Goal: Task Accomplishment & Management: Manage account settings

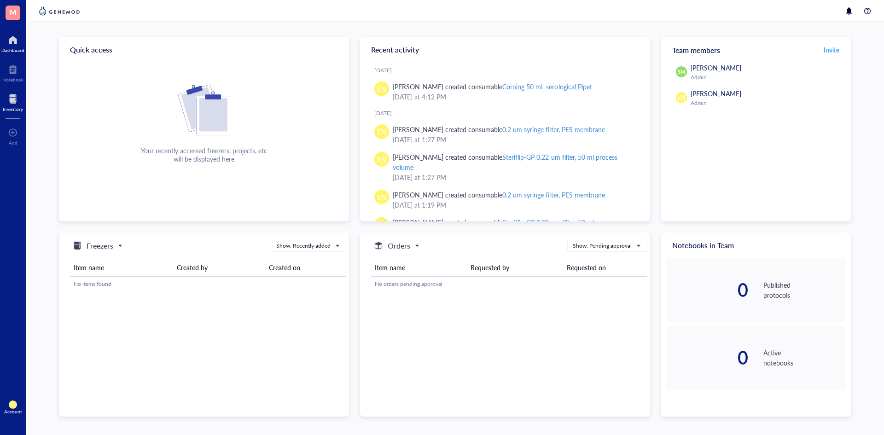
click at [17, 95] on div at bounding box center [13, 99] width 20 height 15
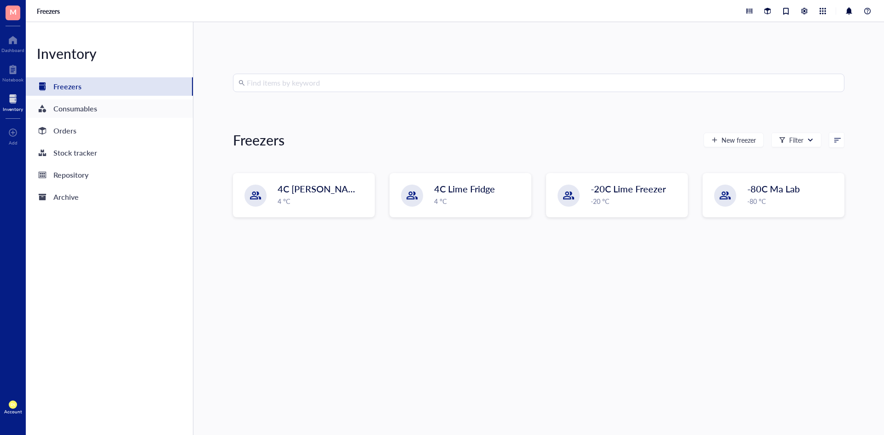
click at [100, 105] on div "Consumables" at bounding box center [109, 108] width 167 height 18
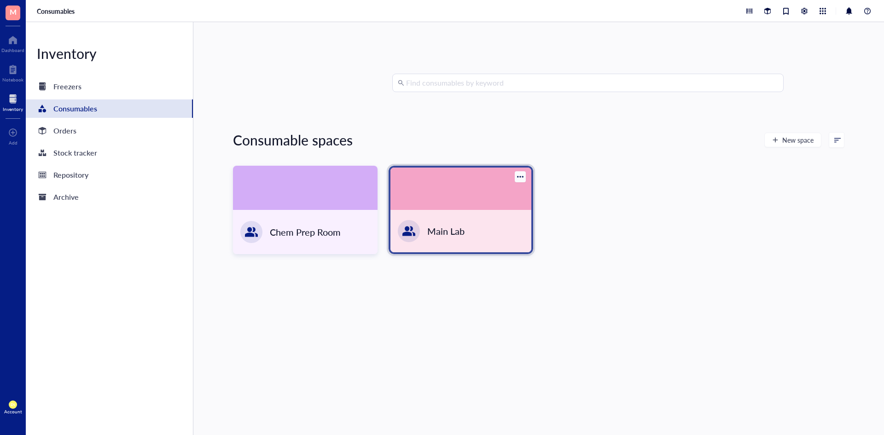
click at [436, 228] on div "Main Lab" at bounding box center [445, 231] width 37 height 13
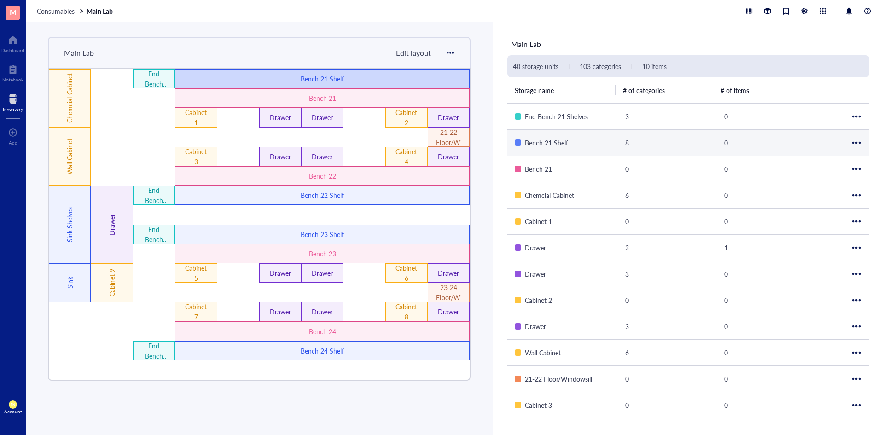
click at [327, 85] on div "Bench 21 Shelf" at bounding box center [322, 78] width 295 height 19
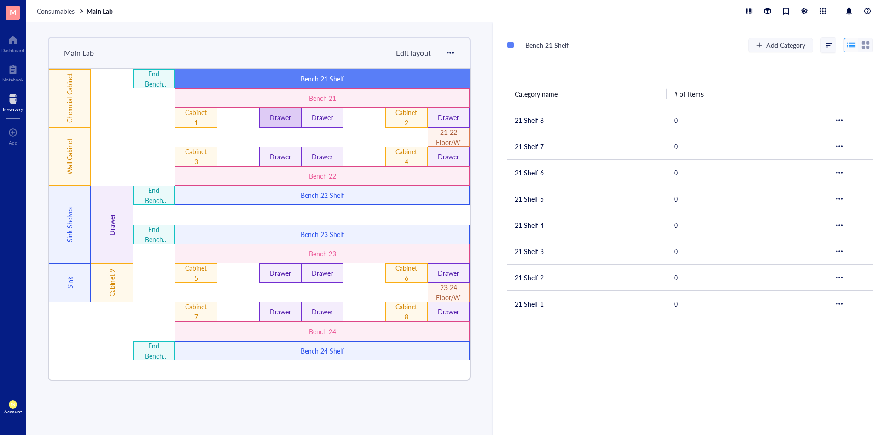
click at [284, 119] on div "Drawer" at bounding box center [280, 117] width 25 height 10
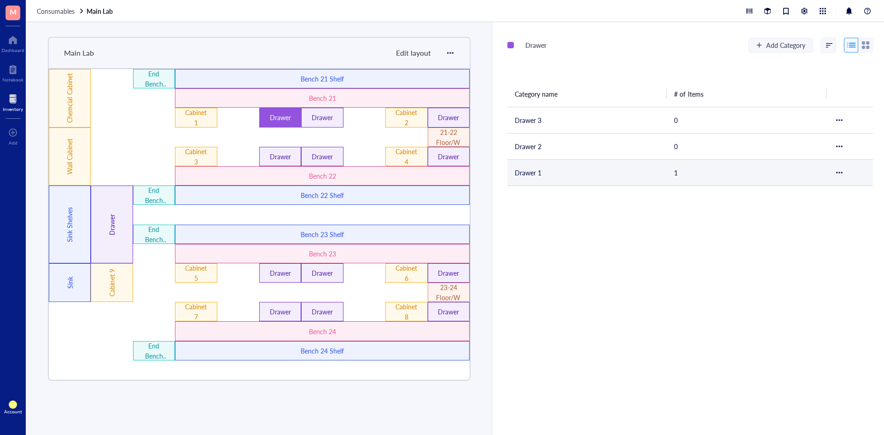
click at [544, 169] on td "Drawer 1" at bounding box center [586, 172] width 159 height 26
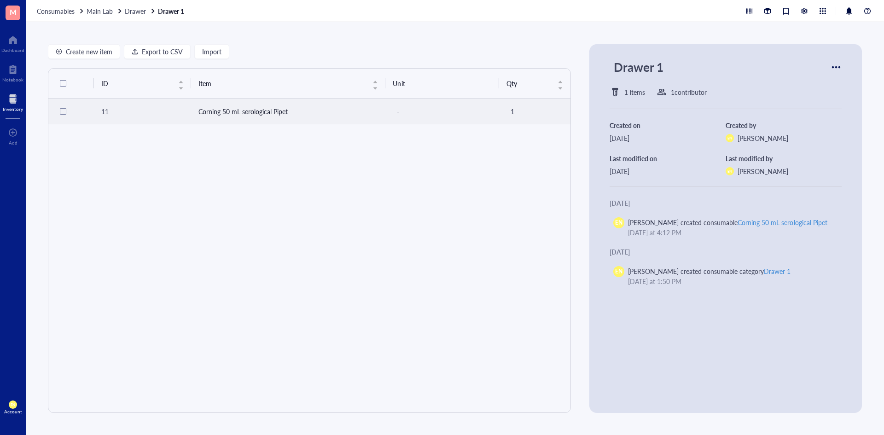
click at [61, 114] on div at bounding box center [63, 111] width 6 height 6
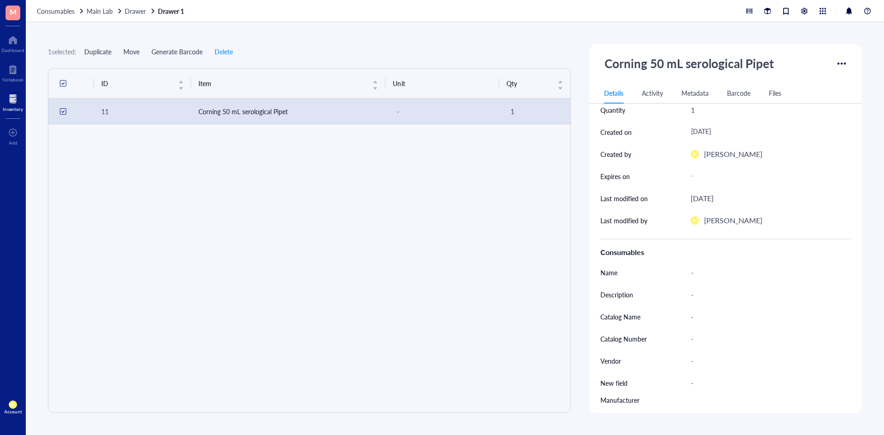
scroll to position [138, 0]
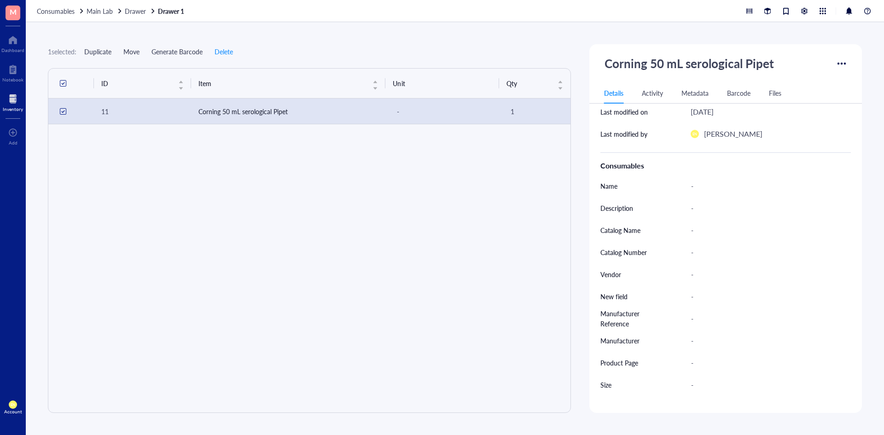
click at [837, 58] on div at bounding box center [841, 63] width 15 height 15
click at [797, 138] on div "Delete" at bounding box center [807, 142] width 57 height 8
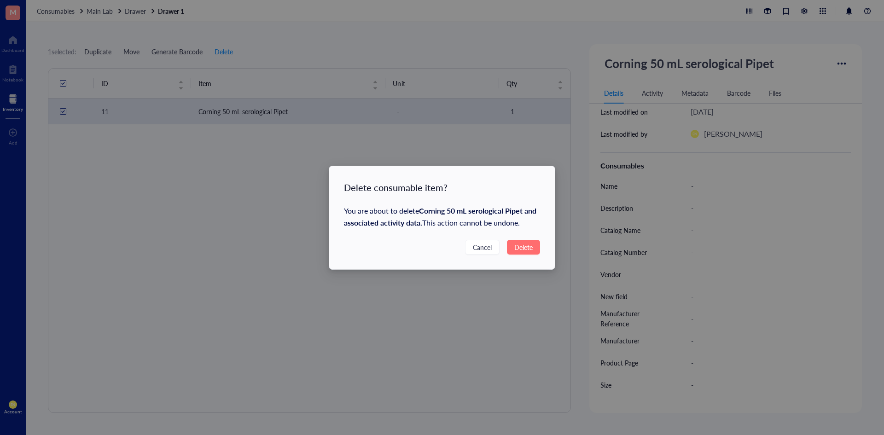
click at [533, 244] on button "Delete" at bounding box center [523, 247] width 33 height 15
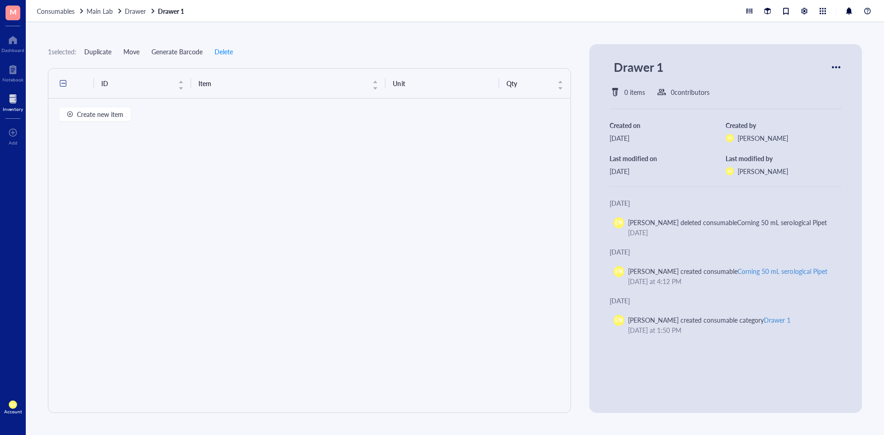
click at [170, 167] on div "ID Item Unit Qty" at bounding box center [309, 240] width 523 height 345
click at [137, 12] on span "Drawer" at bounding box center [135, 10] width 21 height 9
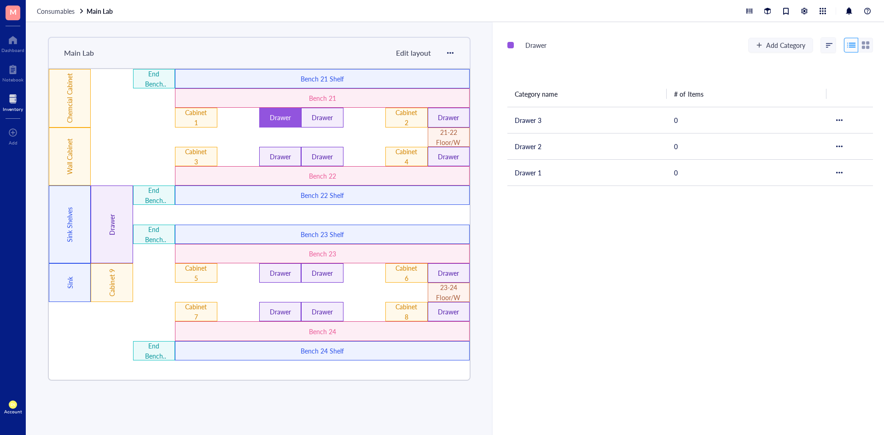
click at [276, 123] on div "Drawer" at bounding box center [280, 117] width 42 height 19
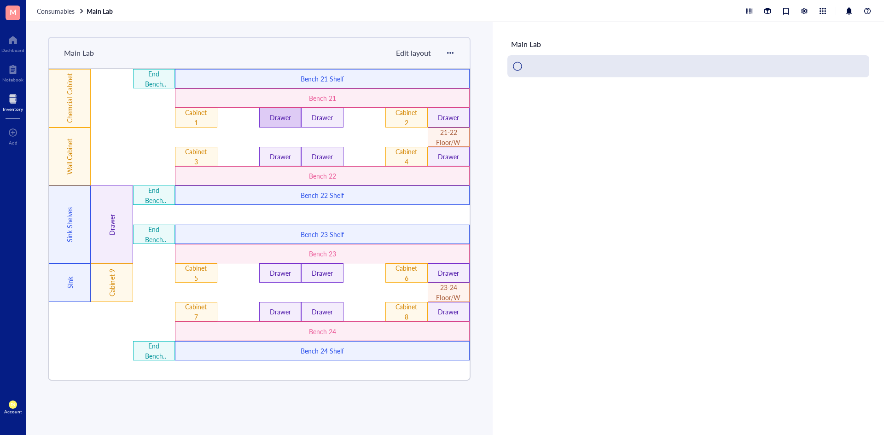
click at [276, 123] on div "Drawer" at bounding box center [280, 117] width 42 height 19
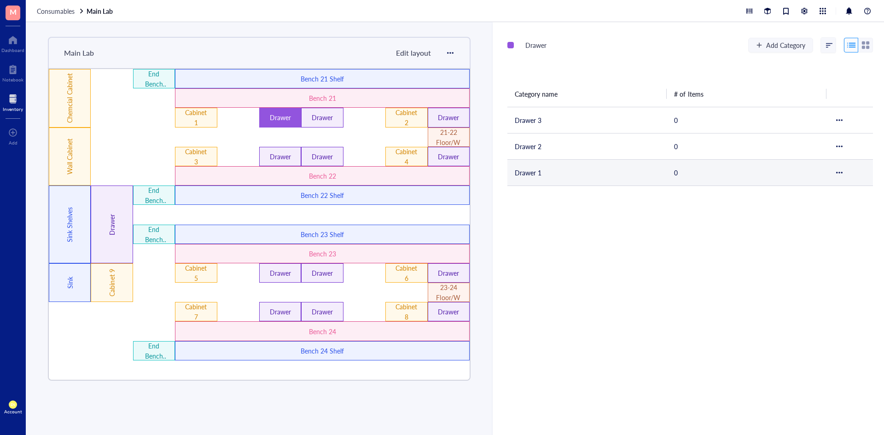
click at [555, 168] on td "Drawer 1" at bounding box center [586, 172] width 159 height 26
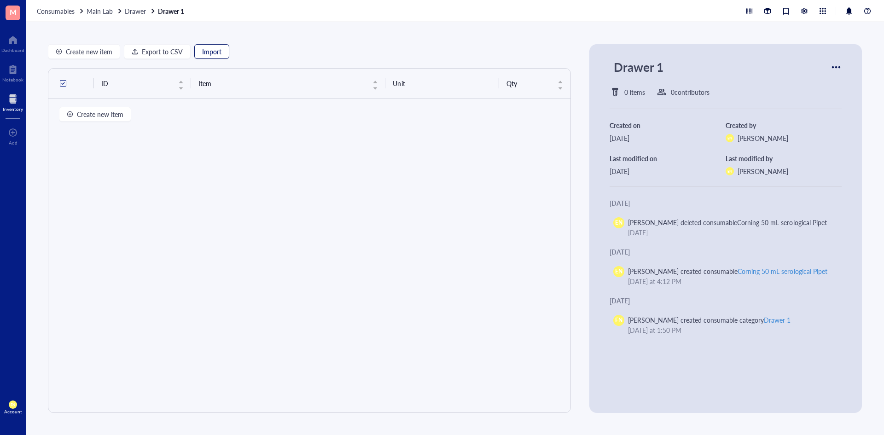
click at [221, 52] on button "Import" at bounding box center [211, 51] width 35 height 15
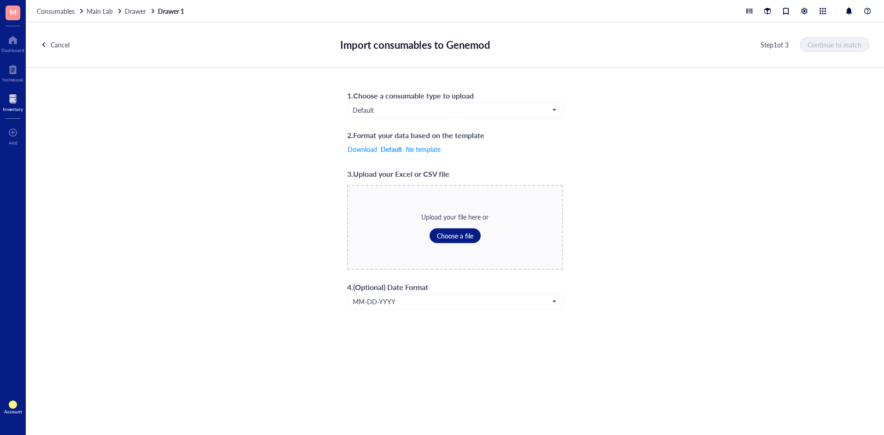
click at [490, 122] on div "1 . Choose a consumable type to upload Default 2 . Format your data based on th…" at bounding box center [455, 199] width 216 height 220
click at [492, 110] on span "Default" at bounding box center [453, 110] width 203 height 8
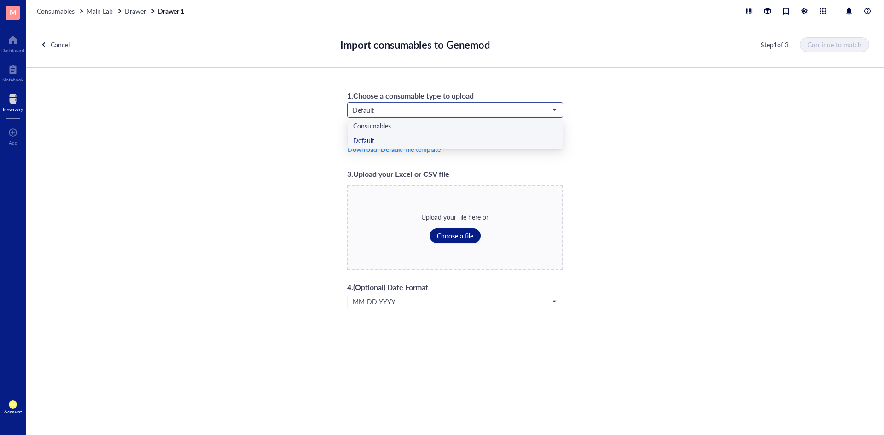
click at [432, 125] on div "Consumables" at bounding box center [455, 126] width 204 height 10
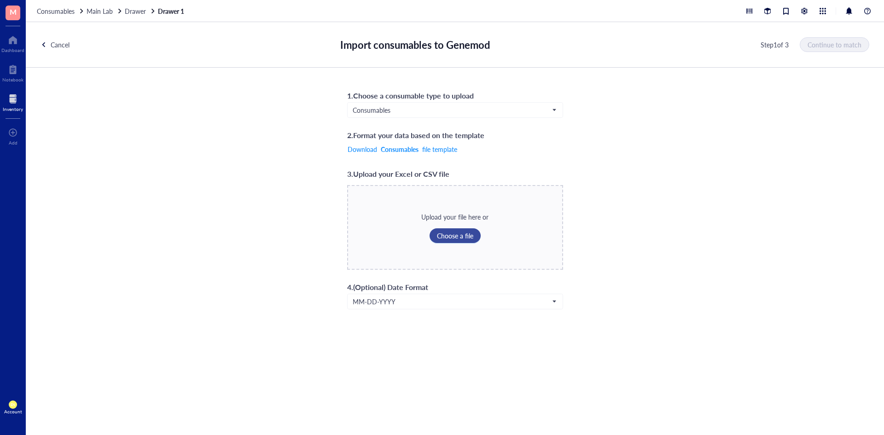
click at [468, 236] on span "Choose a file" at bounding box center [455, 235] width 36 height 7
click at [834, 48] on span "Continue to match" at bounding box center [835, 44] width 54 height 7
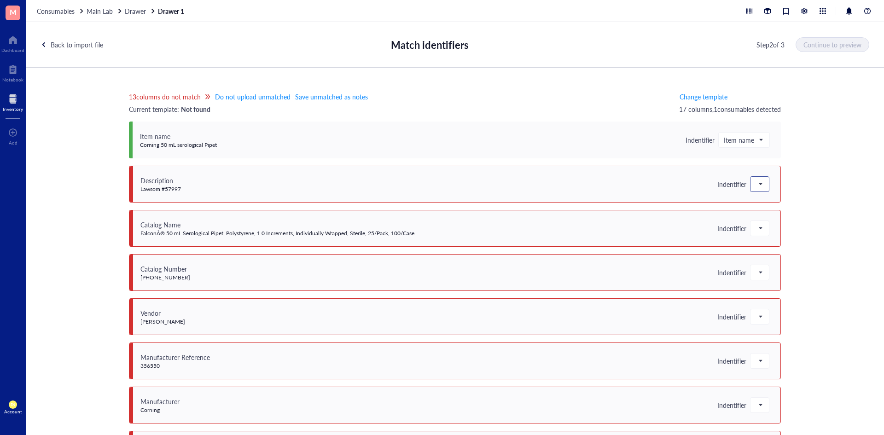
click at [750, 185] on div at bounding box center [759, 184] width 18 height 15
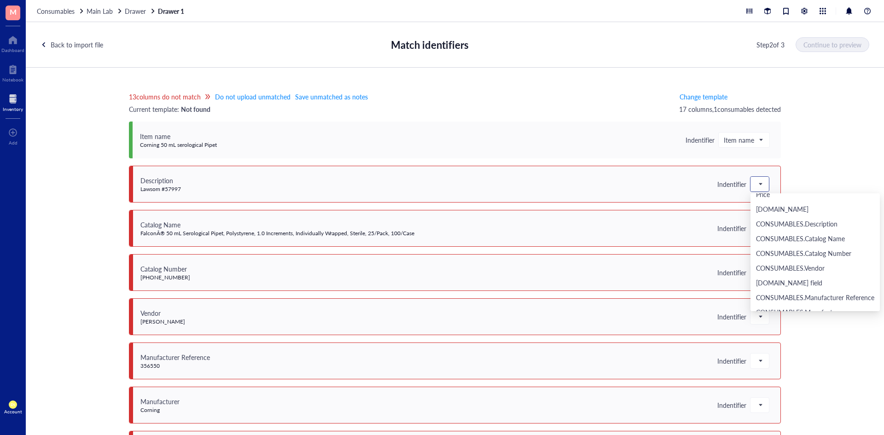
scroll to position [184, 0]
click at [769, 232] on div "CONSUMABLES.Description" at bounding box center [815, 237] width 118 height 10
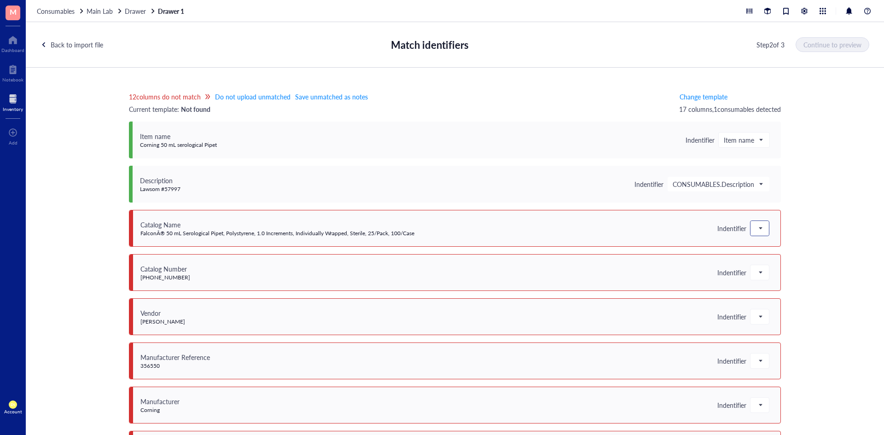
click at [762, 224] on div at bounding box center [759, 228] width 18 height 15
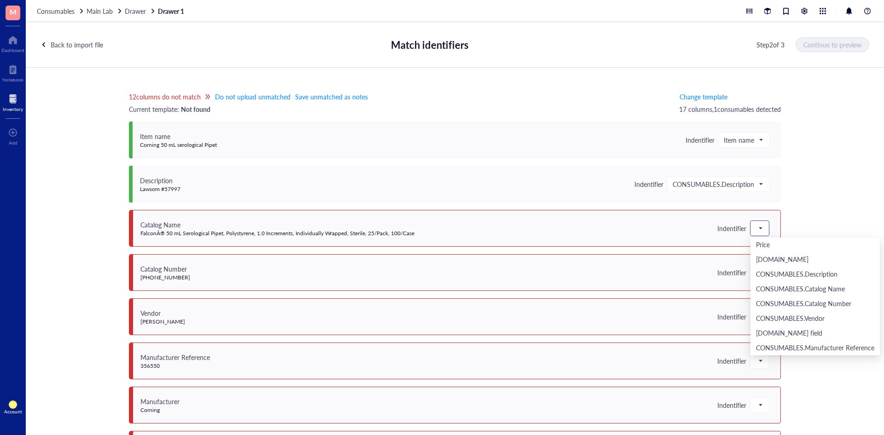
scroll to position [250, 0]
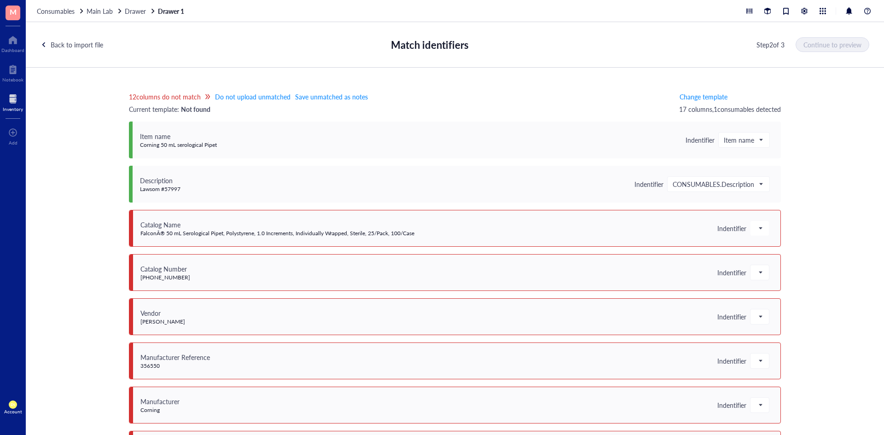
click at [63, 40] on div "Back to import file" at bounding box center [77, 45] width 52 height 10
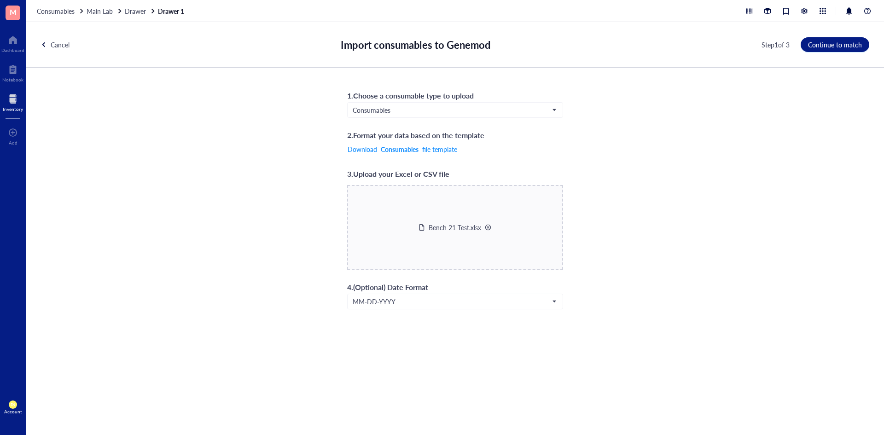
click at [485, 227] on div at bounding box center [488, 227] width 6 height 6
click at [494, 110] on span "Consumables" at bounding box center [453, 110] width 203 height 8
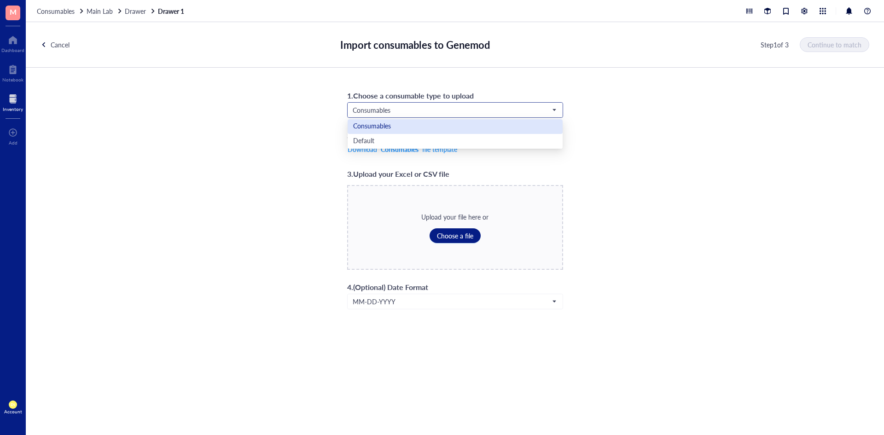
click at [459, 131] on div "Consumables" at bounding box center [455, 126] width 204 height 10
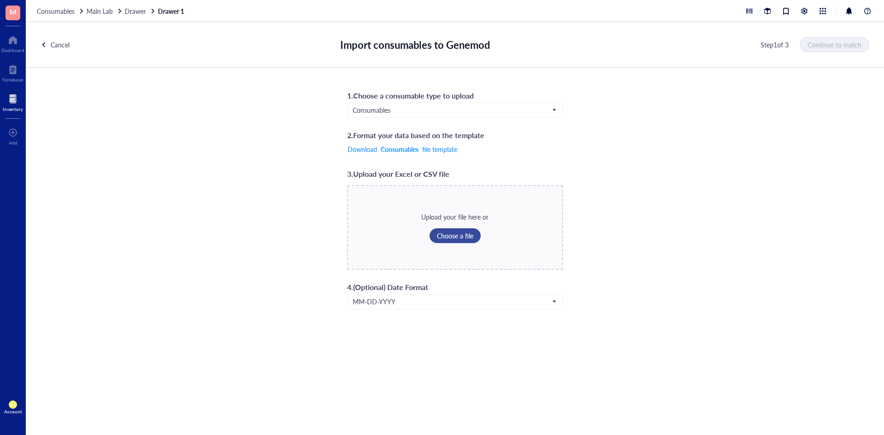
click at [448, 235] on span "Choose a file" at bounding box center [455, 235] width 36 height 7
click at [458, 233] on span "Choose a file" at bounding box center [455, 235] width 36 height 7
click at [852, 48] on span "Continue to match" at bounding box center [835, 44] width 54 height 7
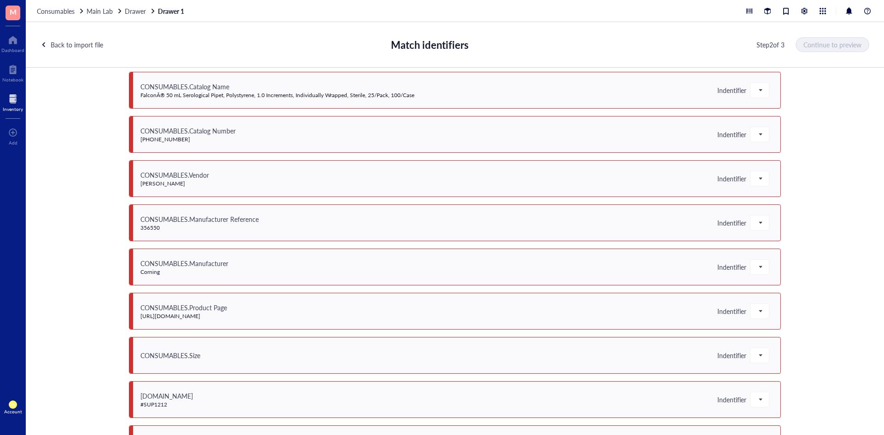
scroll to position [0, 0]
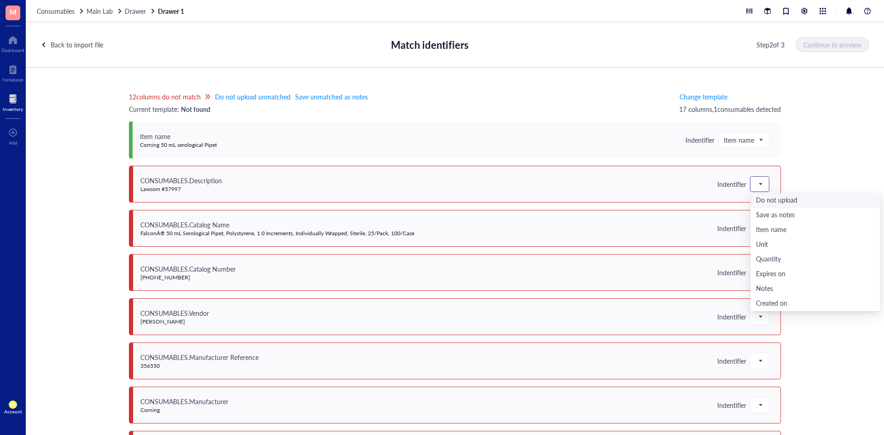
click at [756, 185] on span at bounding box center [759, 184] width 8 height 14
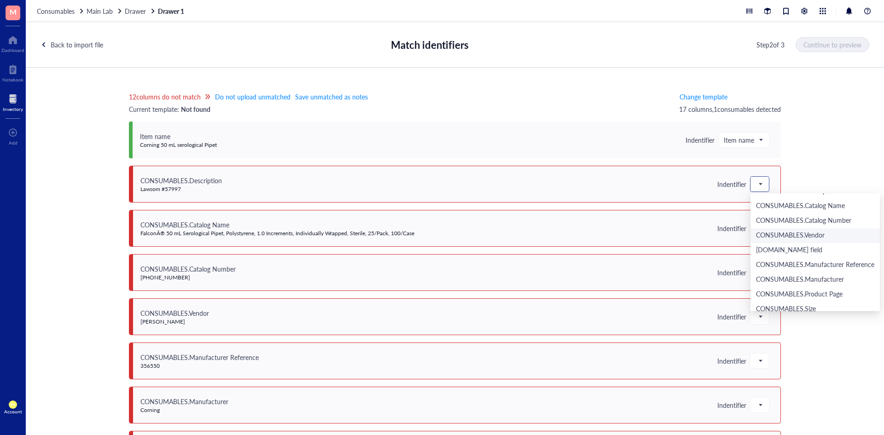
scroll to position [184, 0]
click at [774, 238] on div "CONSUMABLES.Description" at bounding box center [815, 237] width 118 height 10
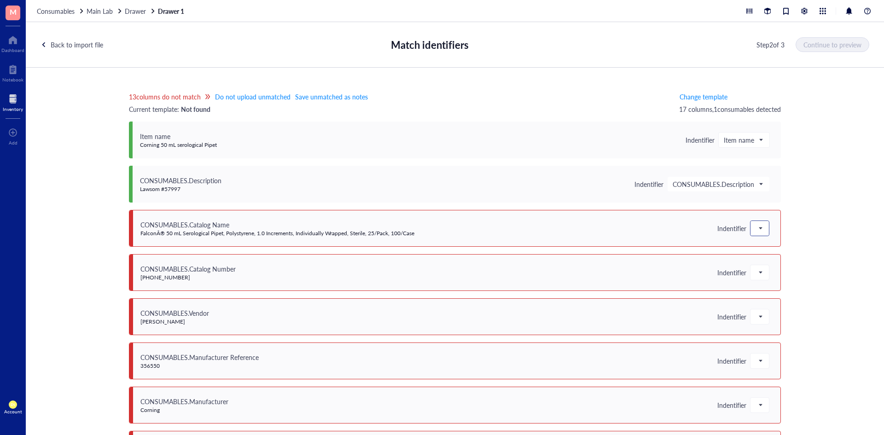
click at [762, 232] on div at bounding box center [759, 228] width 18 height 15
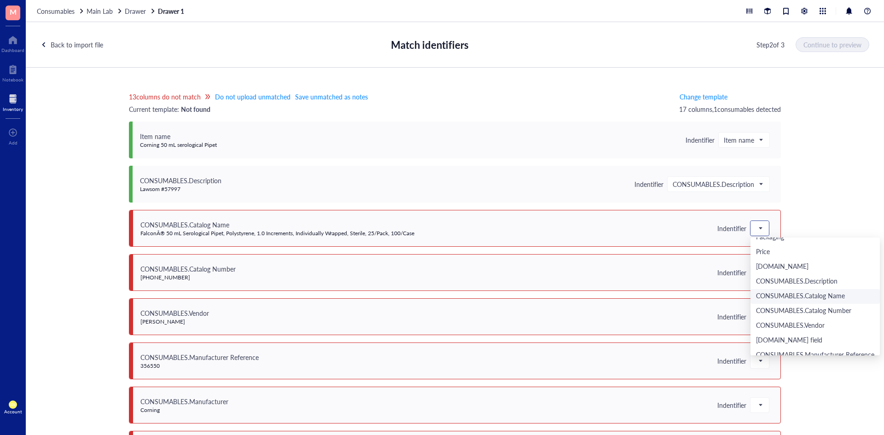
click at [777, 291] on div "CONSUMABLES.Catalog Name" at bounding box center [814, 296] width 129 height 15
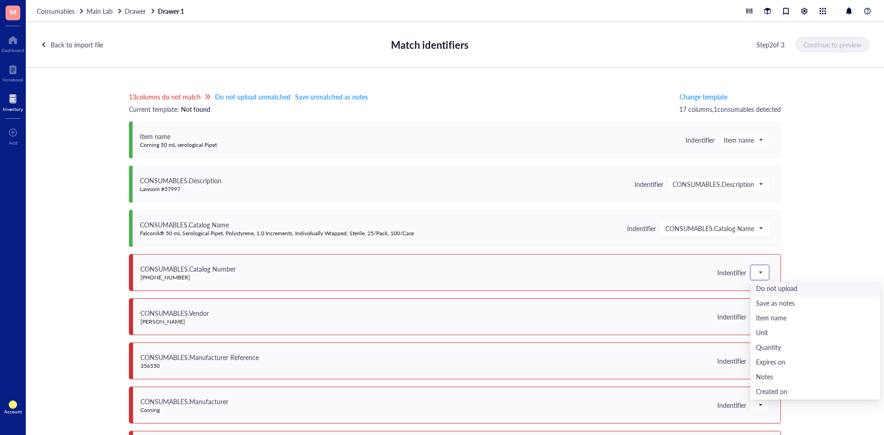
click at [759, 278] on span at bounding box center [759, 273] width 8 height 14
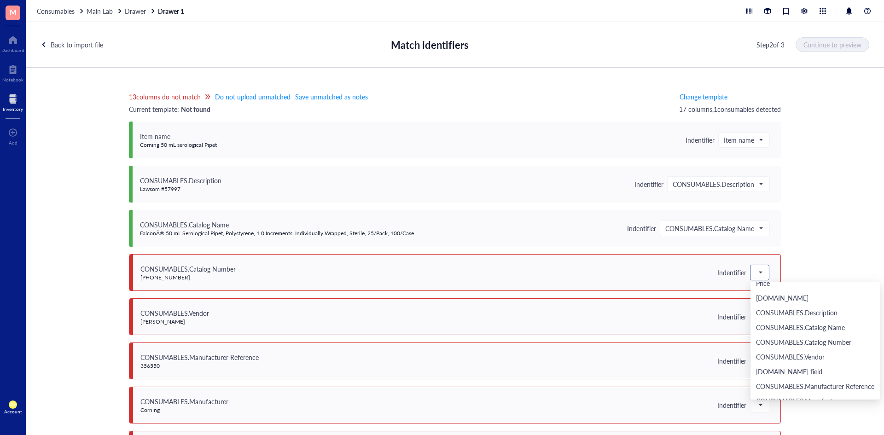
scroll to position [230, 0]
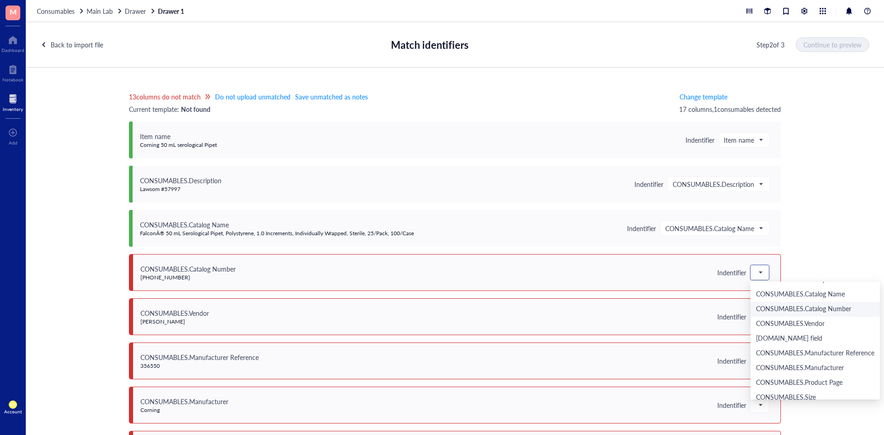
click at [793, 309] on div "CONSUMABLES.Catalog Number" at bounding box center [815, 309] width 118 height 10
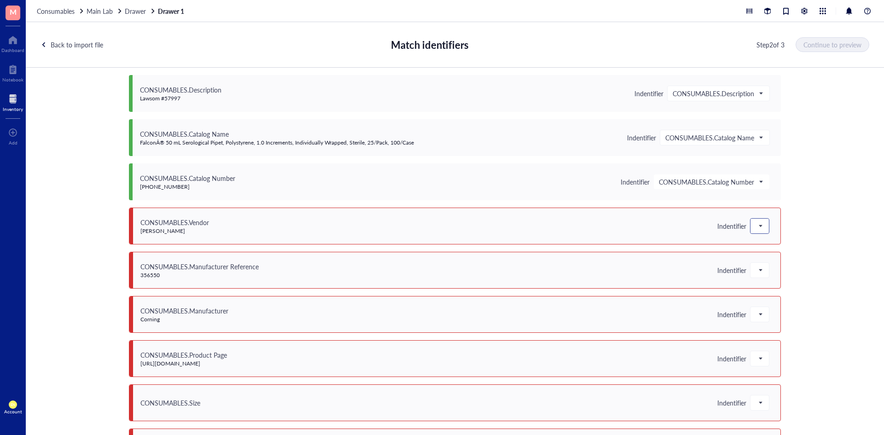
scroll to position [92, 0]
click at [758, 225] on span at bounding box center [759, 225] width 8 height 14
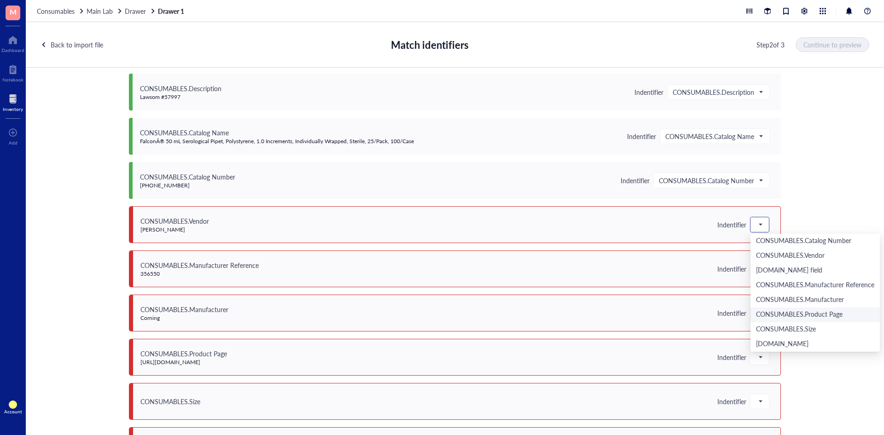
scroll to position [204, 0]
click at [778, 297] on div "CONSUMABLES.Vendor" at bounding box center [815, 302] width 118 height 10
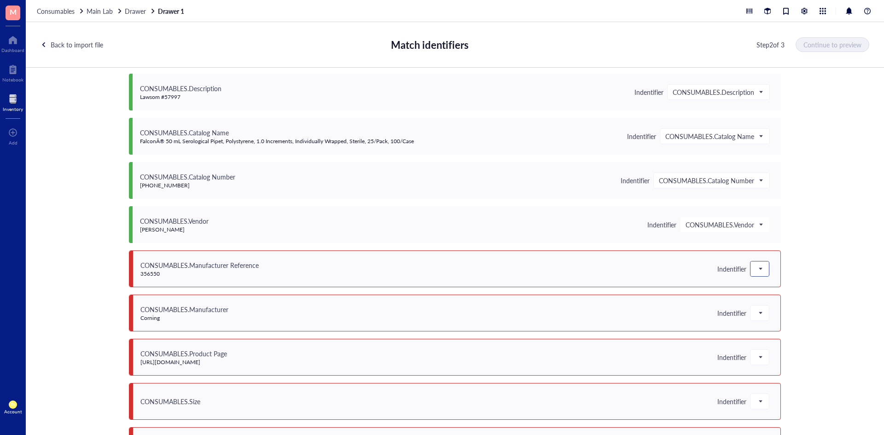
click at [757, 271] on span at bounding box center [759, 269] width 8 height 14
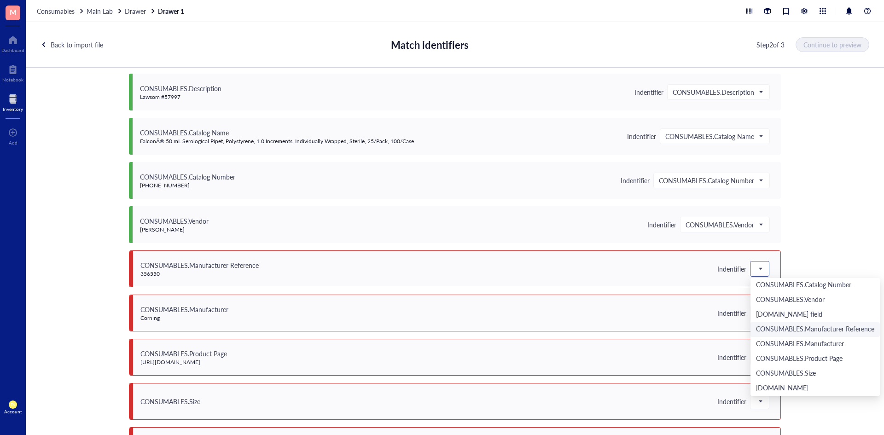
click at [774, 325] on div "CONSUMABLES.Manufacturer Reference" at bounding box center [815, 329] width 118 height 10
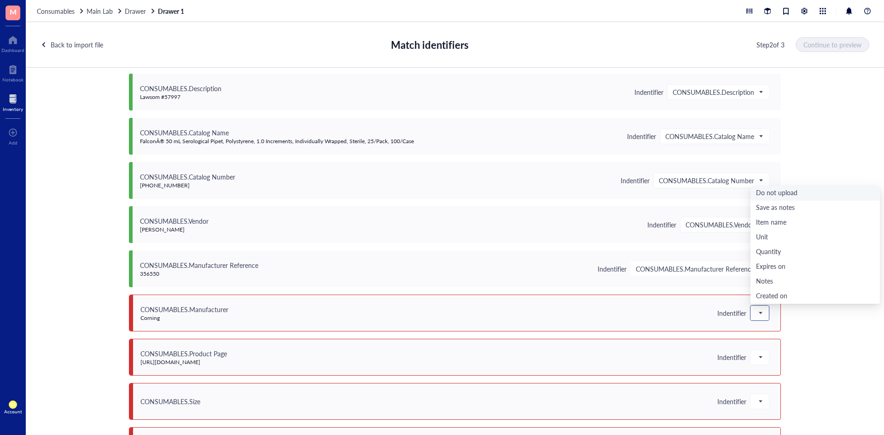
click at [762, 310] on div at bounding box center [759, 313] width 18 height 15
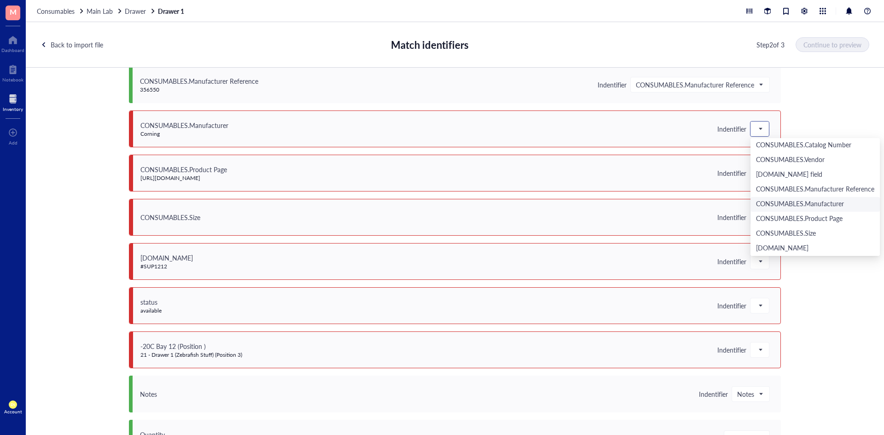
click at [803, 200] on div "CONSUMABLES.Manufacturer" at bounding box center [815, 204] width 118 height 10
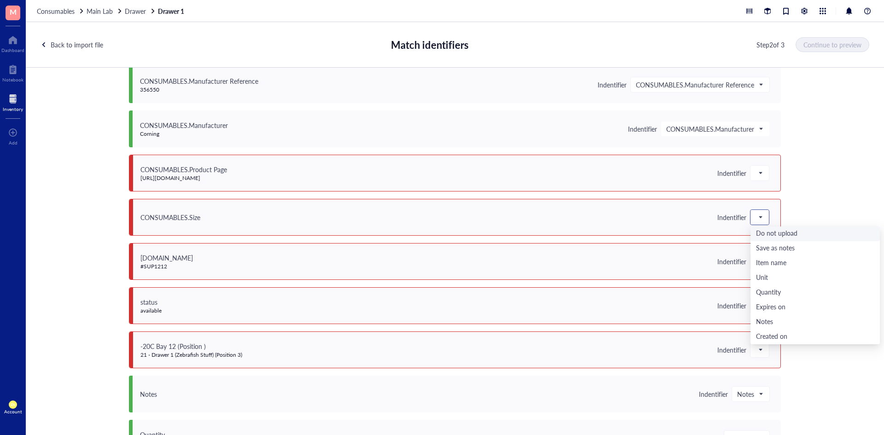
click at [755, 218] on span at bounding box center [759, 217] width 8 height 14
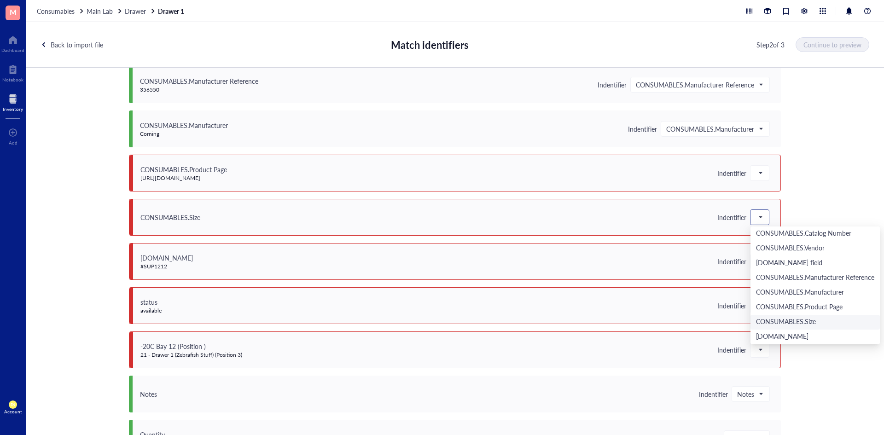
click at [794, 317] on div "CONSUMABLES.Size" at bounding box center [814, 322] width 129 height 15
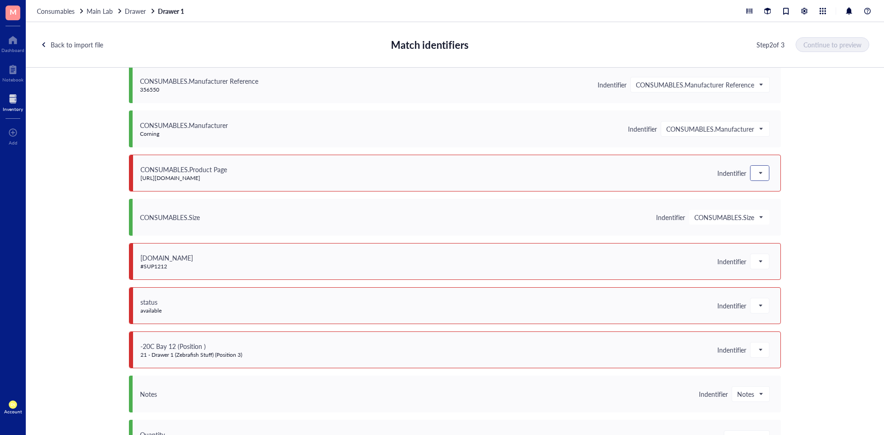
click at [755, 174] on span at bounding box center [759, 173] width 8 height 14
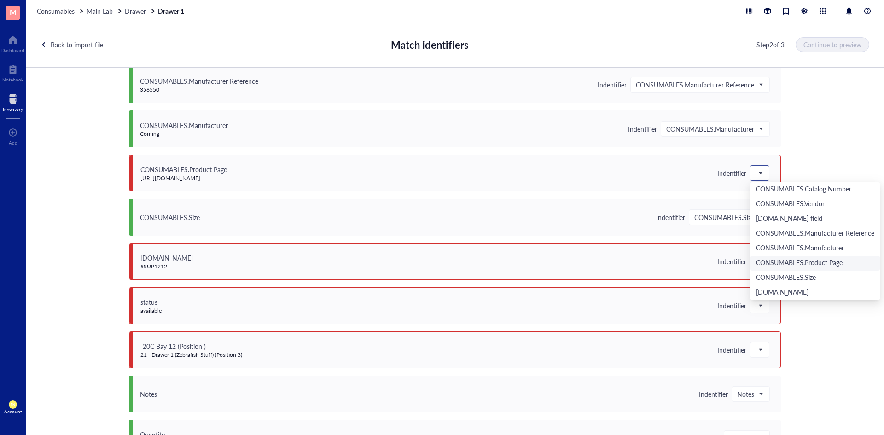
click at [792, 261] on div "CONSUMABLES.Product Page" at bounding box center [815, 263] width 118 height 10
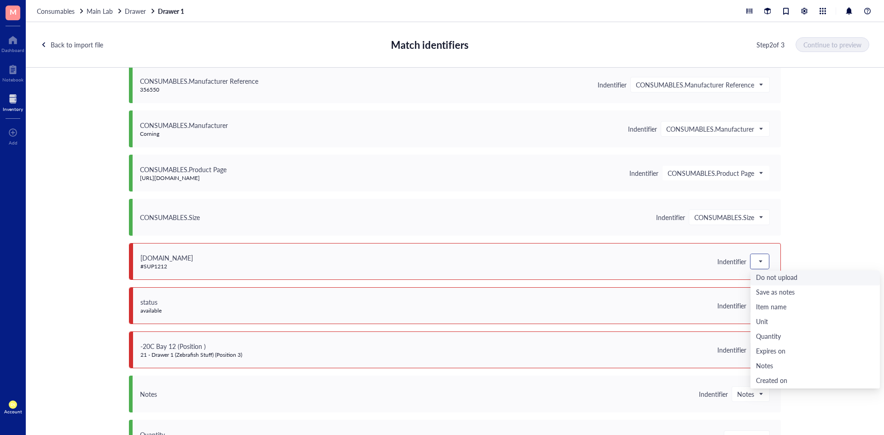
click at [758, 262] on span at bounding box center [759, 261] width 8 height 14
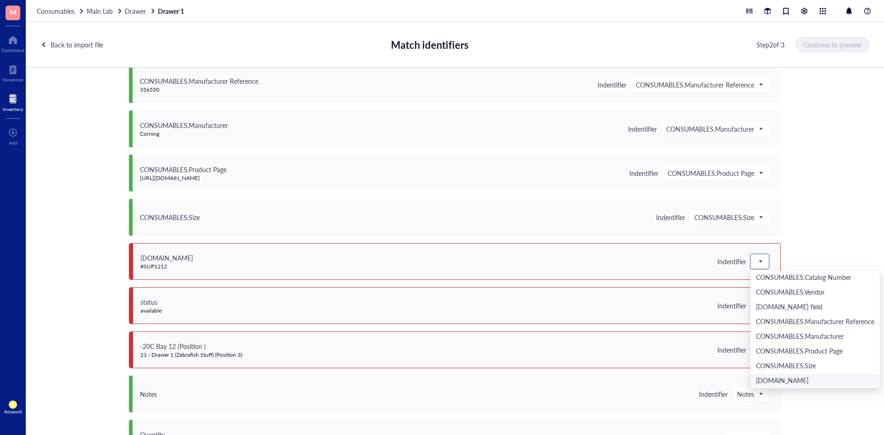
click at [775, 380] on div "[DOMAIN_NAME]" at bounding box center [815, 381] width 118 height 10
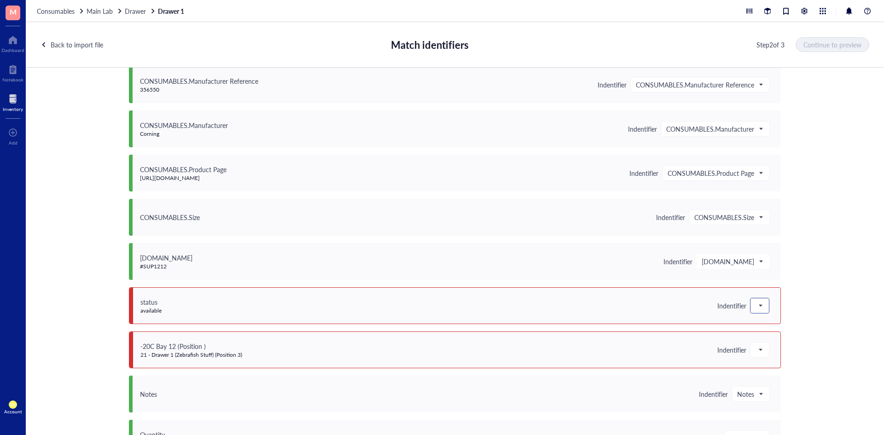
click at [761, 306] on div at bounding box center [759, 305] width 18 height 15
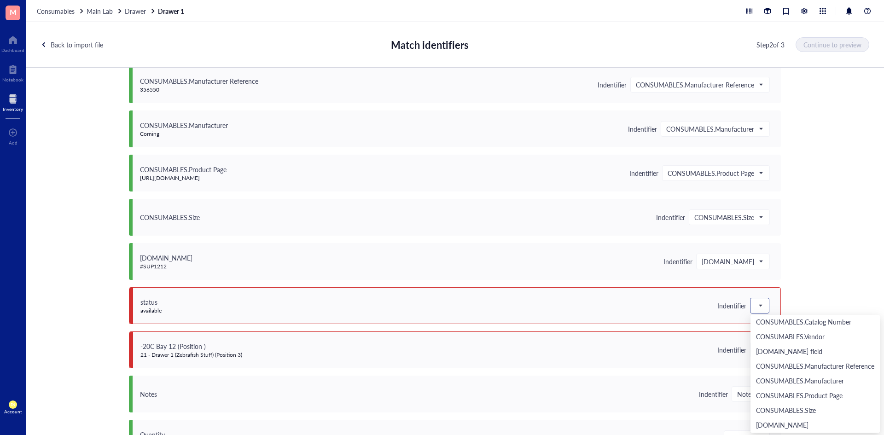
scroll to position [0, 0]
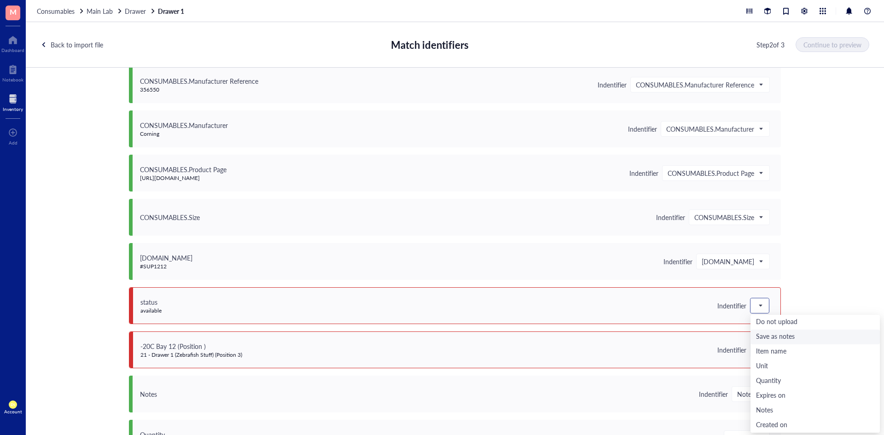
click at [783, 335] on div "Save as notes" at bounding box center [815, 337] width 118 height 10
click at [758, 347] on span at bounding box center [759, 350] width 8 height 14
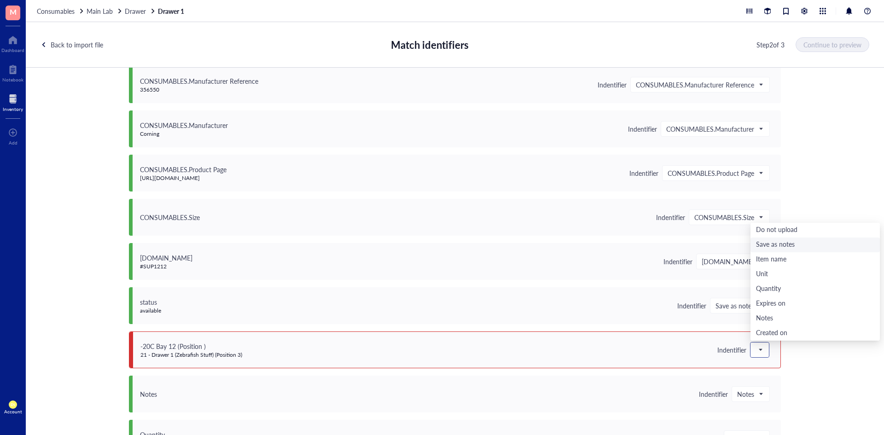
click at [770, 244] on div "Save as notes" at bounding box center [815, 245] width 118 height 10
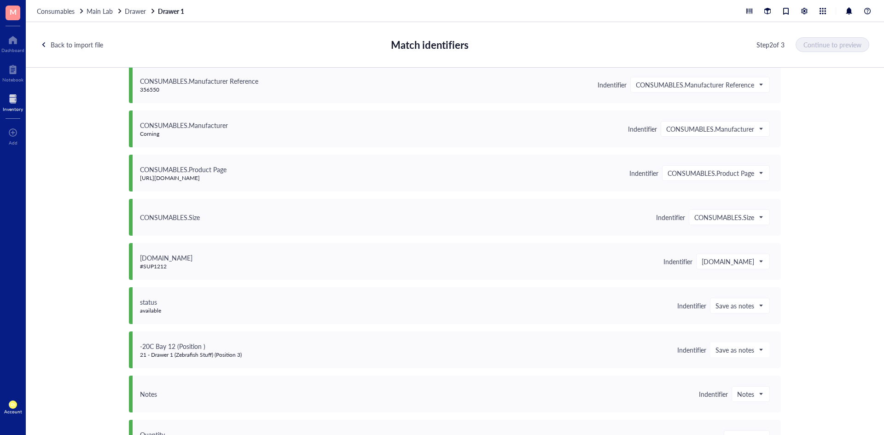
scroll to position [439, 0]
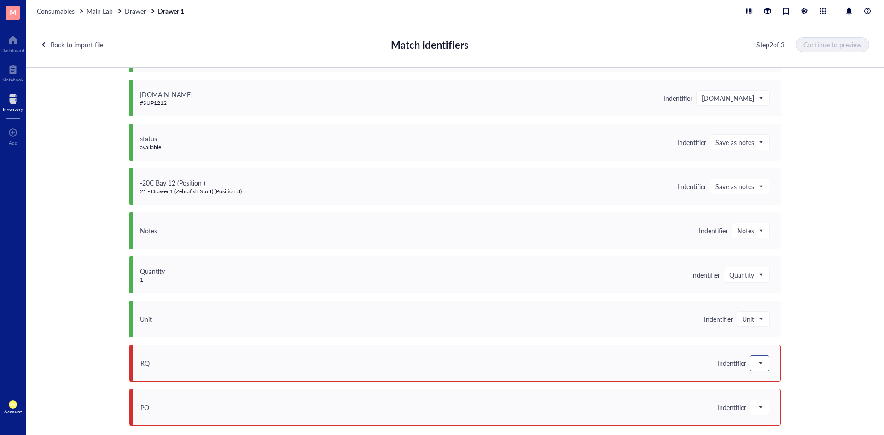
click at [764, 360] on div at bounding box center [759, 363] width 18 height 15
click at [777, 259] on div "Save as notes" at bounding box center [815, 258] width 118 height 10
click at [755, 404] on span at bounding box center [759, 407] width 8 height 14
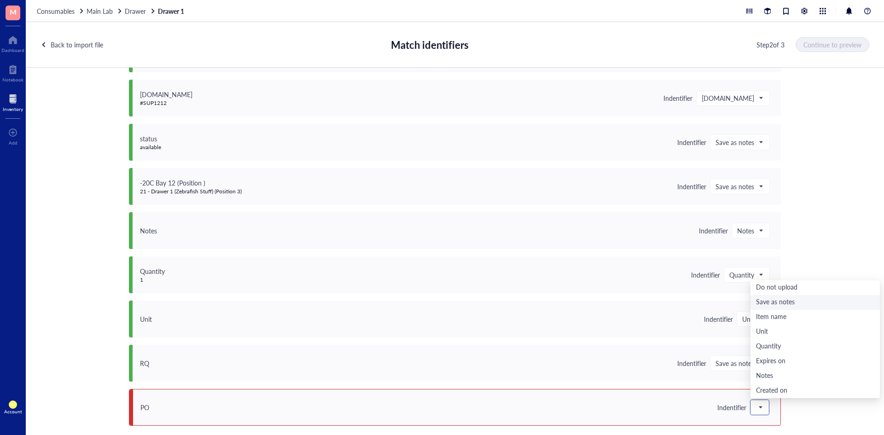
click at [769, 301] on div "Save as notes" at bounding box center [815, 302] width 118 height 10
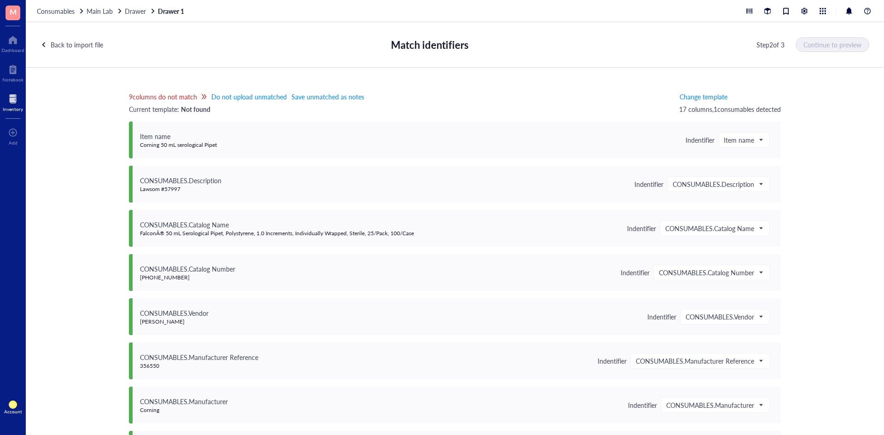
click at [788, 289] on div "9 columns do not match Do not upload unmatched Save unmatched as notes Current …" at bounding box center [455, 258] width 858 height 380
click at [700, 97] on span "Change template" at bounding box center [703, 96] width 48 height 7
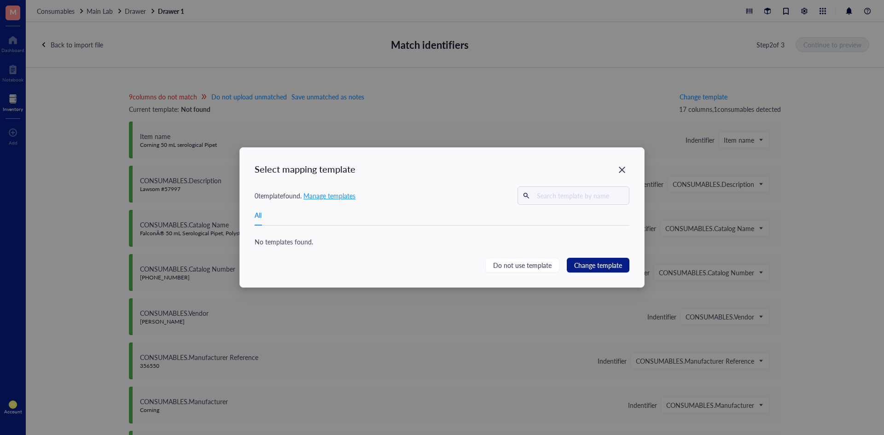
click at [339, 191] on div "0 template found. Manage templates" at bounding box center [304, 196] width 101 height 10
click at [339, 195] on span "Manage templates" at bounding box center [329, 195] width 52 height 9
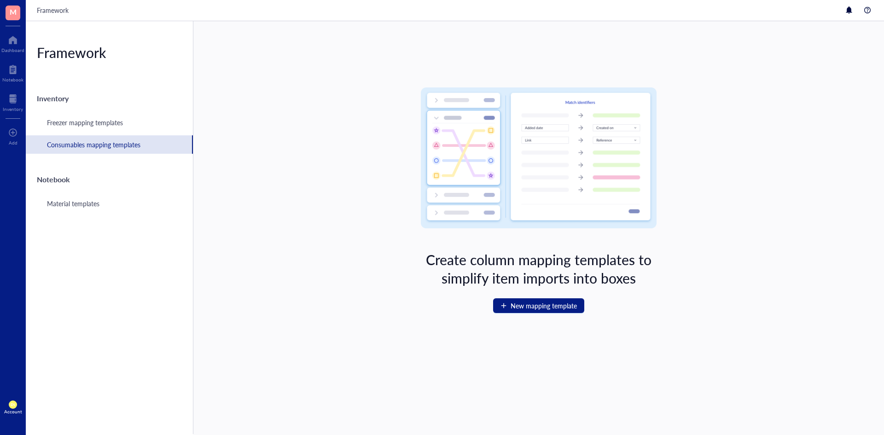
click at [140, 143] on div "Consumables mapping templates" at bounding box center [93, 144] width 93 height 10
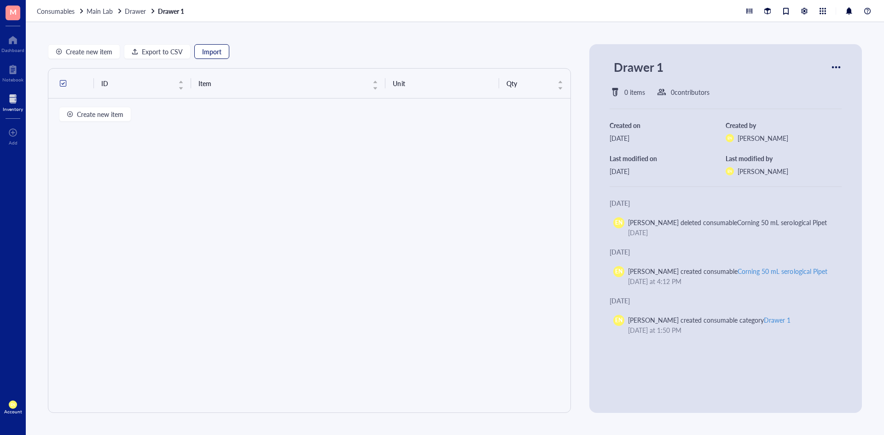
click at [213, 55] on span "Import" at bounding box center [211, 51] width 19 height 7
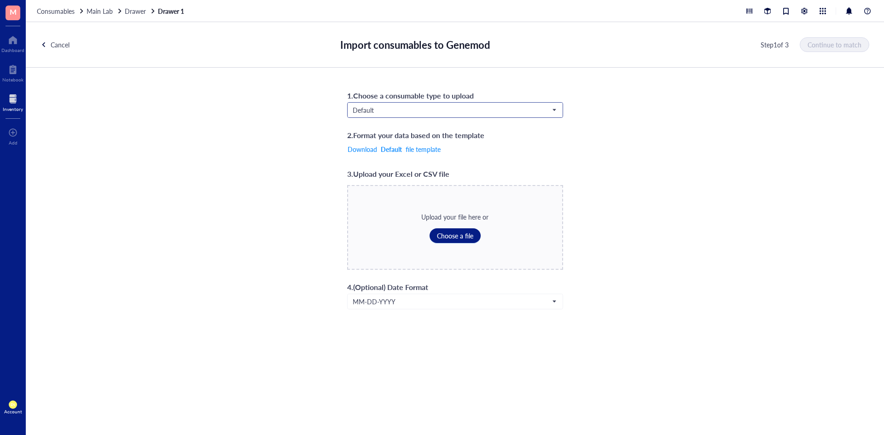
click at [461, 117] on div "Default" at bounding box center [455, 110] width 216 height 16
click at [450, 113] on span "Default" at bounding box center [453, 110] width 203 height 8
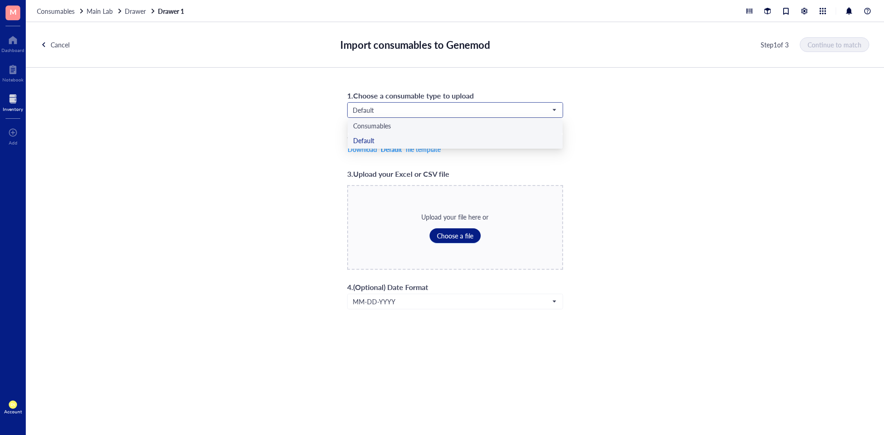
click at [429, 126] on div "Consumables" at bounding box center [455, 126] width 204 height 10
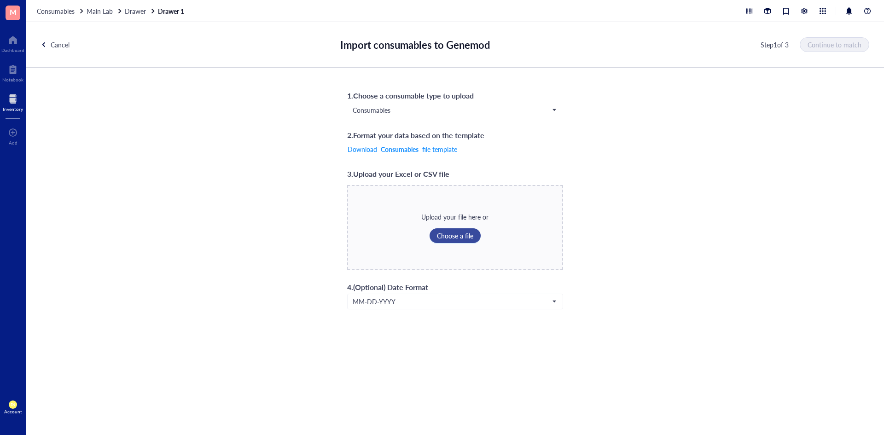
click at [449, 235] on span "Choose a file" at bounding box center [455, 235] width 36 height 7
click at [827, 50] on button "Continue to match" at bounding box center [834, 44] width 69 height 15
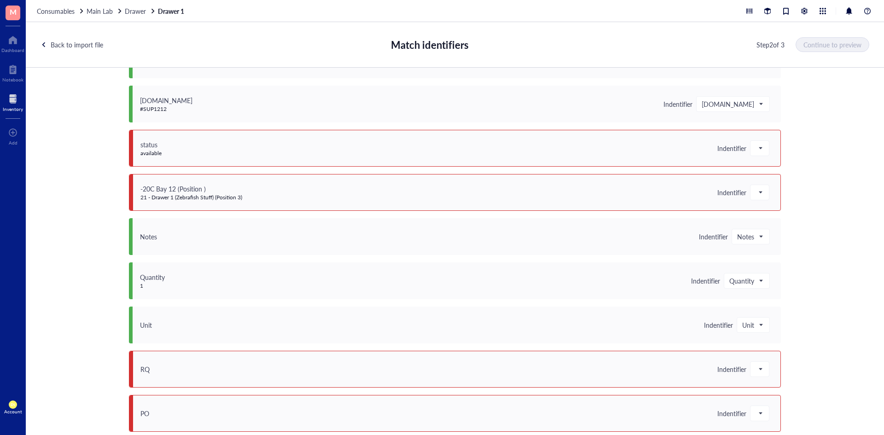
scroll to position [439, 0]
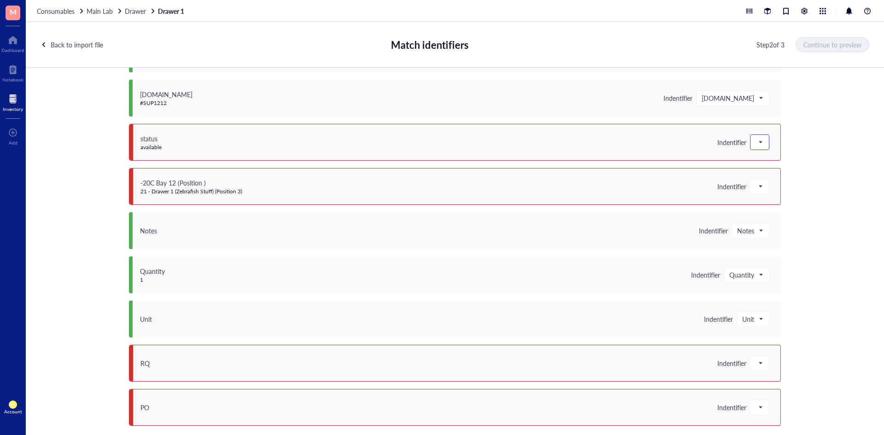
click at [750, 144] on div at bounding box center [759, 142] width 18 height 15
click at [773, 172] on div "Save as notes" at bounding box center [815, 173] width 118 height 10
click at [760, 185] on span at bounding box center [759, 186] width 8 height 14
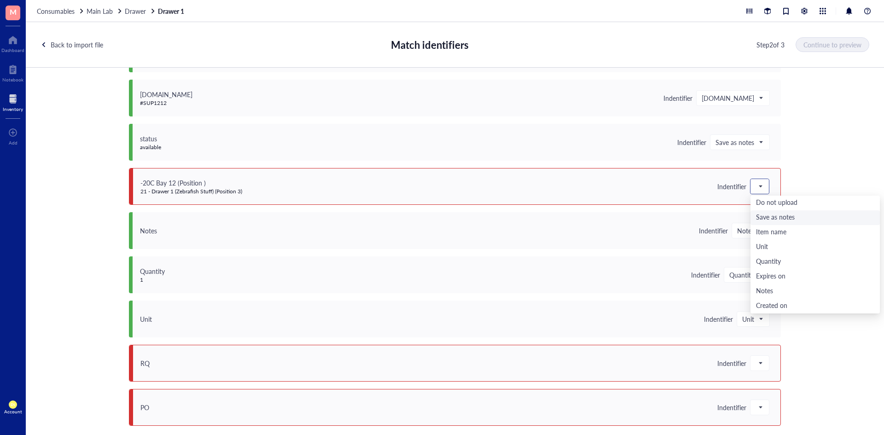
click at [759, 213] on div "Save as notes" at bounding box center [815, 218] width 118 height 10
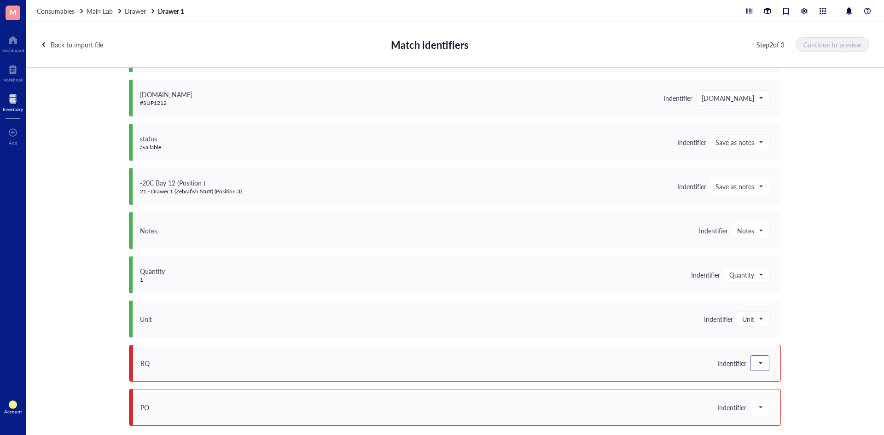
click at [760, 362] on div at bounding box center [759, 363] width 18 height 15
click at [779, 259] on div "Save as notes" at bounding box center [815, 258] width 118 height 10
click at [764, 410] on div at bounding box center [759, 407] width 18 height 15
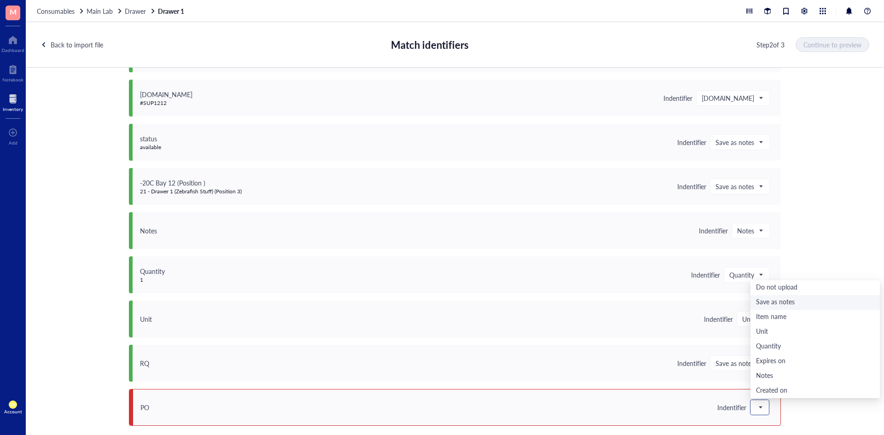
click at [763, 306] on div "Save as notes" at bounding box center [815, 302] width 118 height 10
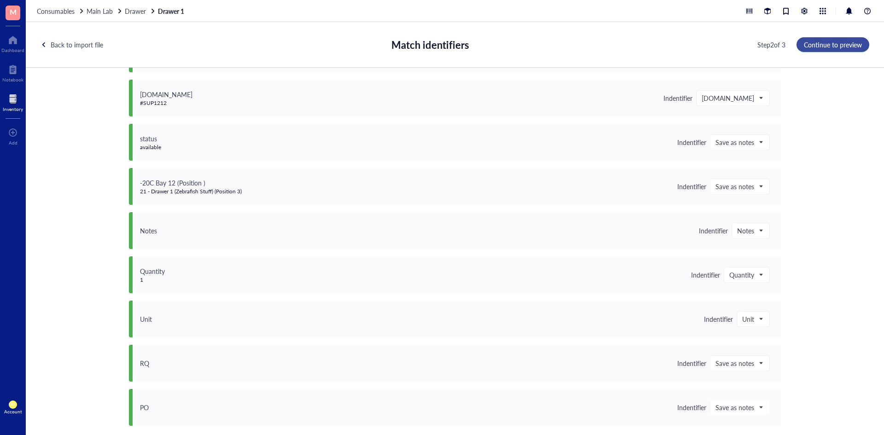
click at [848, 41] on span "Continue to preview" at bounding box center [832, 44] width 58 height 7
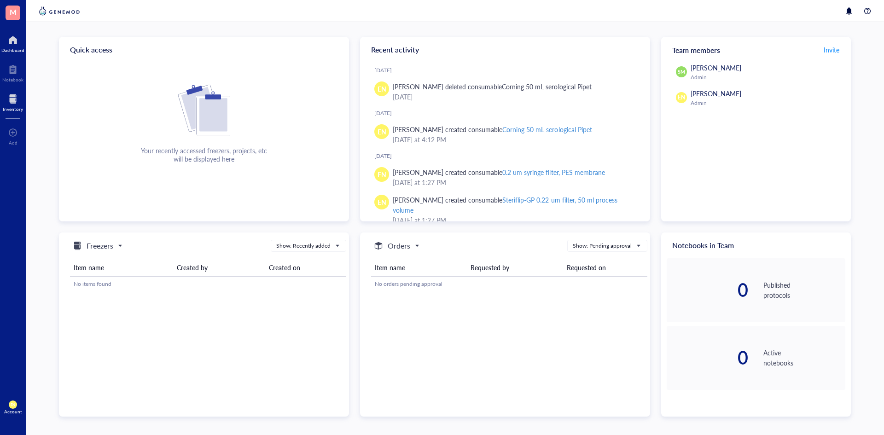
click at [13, 94] on div at bounding box center [13, 99] width 20 height 15
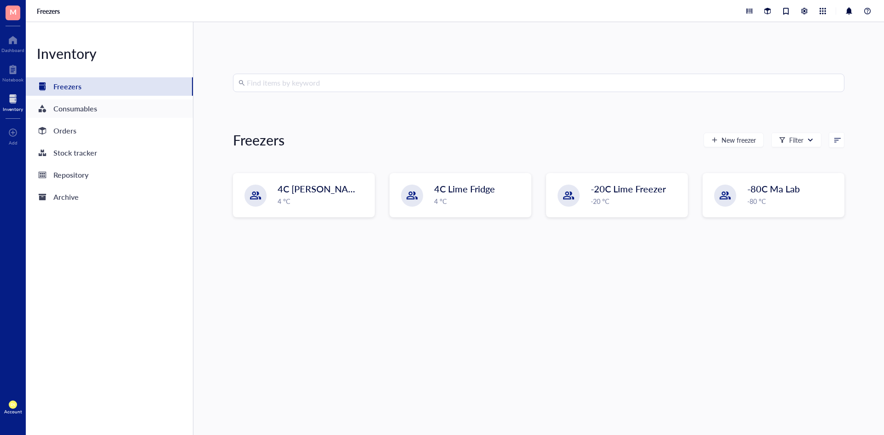
click at [77, 113] on div "Consumables" at bounding box center [75, 108] width 44 height 13
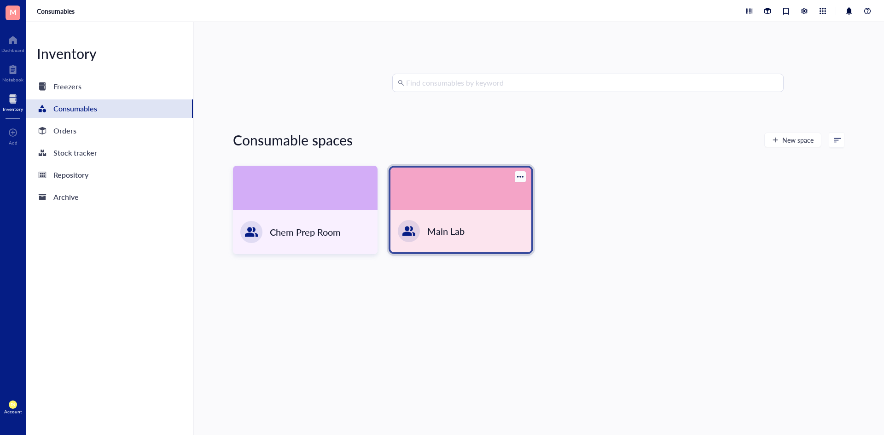
click at [456, 220] on div "Main Lab" at bounding box center [460, 231] width 141 height 42
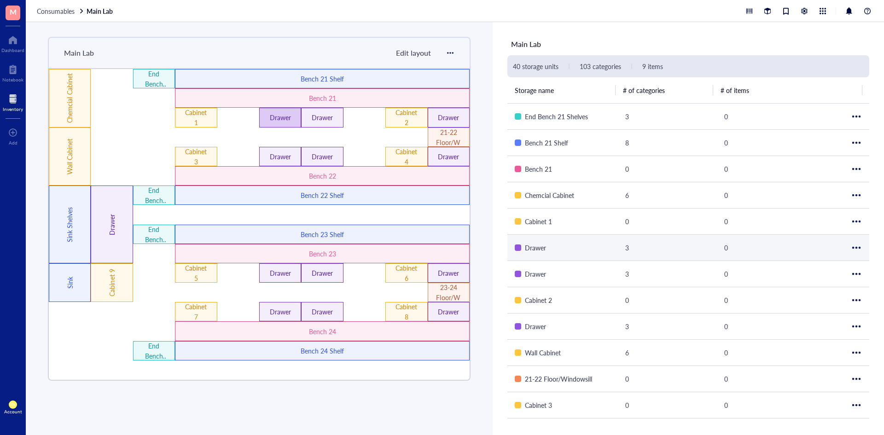
click at [283, 118] on div "Drawer" at bounding box center [280, 117] width 25 height 10
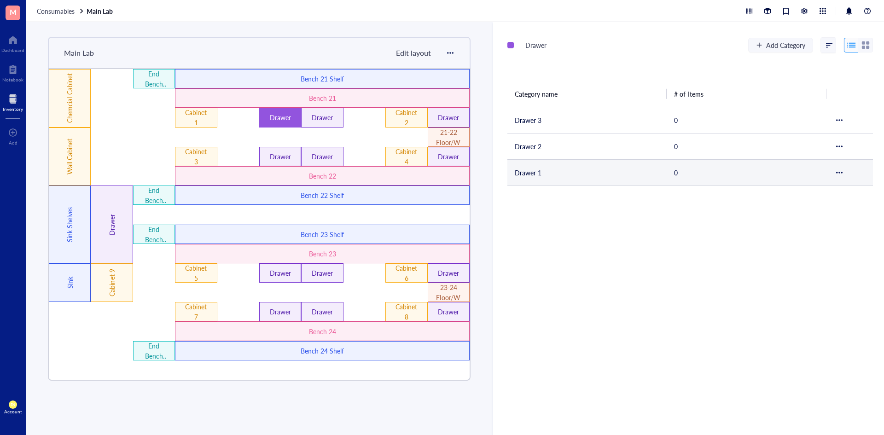
click at [531, 183] on td "Drawer 1" at bounding box center [586, 172] width 159 height 26
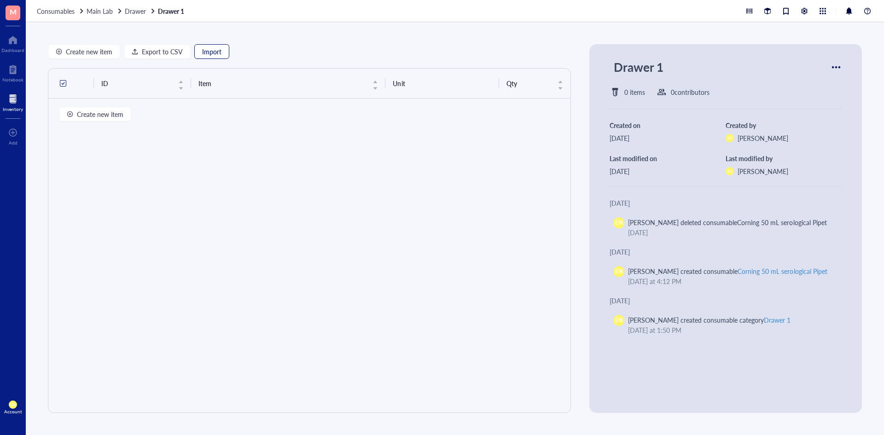
click at [206, 51] on span "Import" at bounding box center [211, 51] width 19 height 7
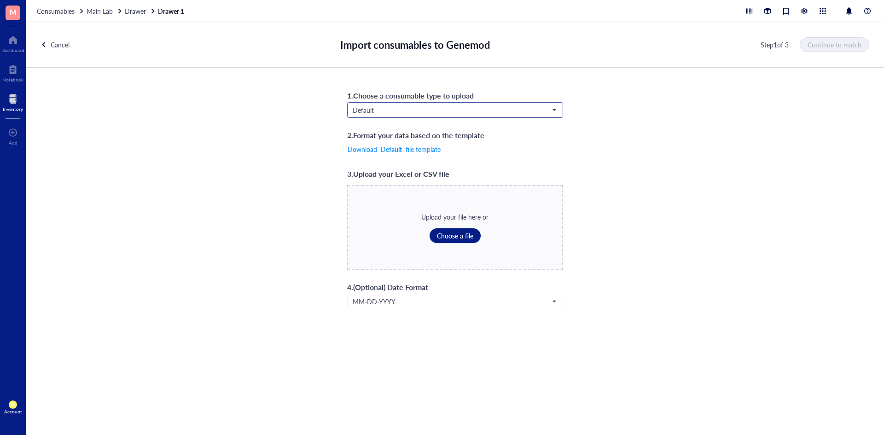
click at [417, 105] on input "search" at bounding box center [450, 110] width 196 height 14
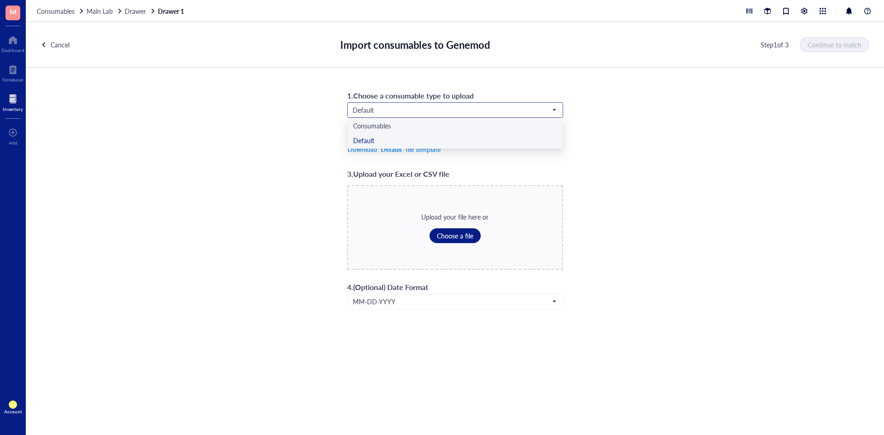
click at [405, 129] on div "Consumables" at bounding box center [455, 126] width 204 height 10
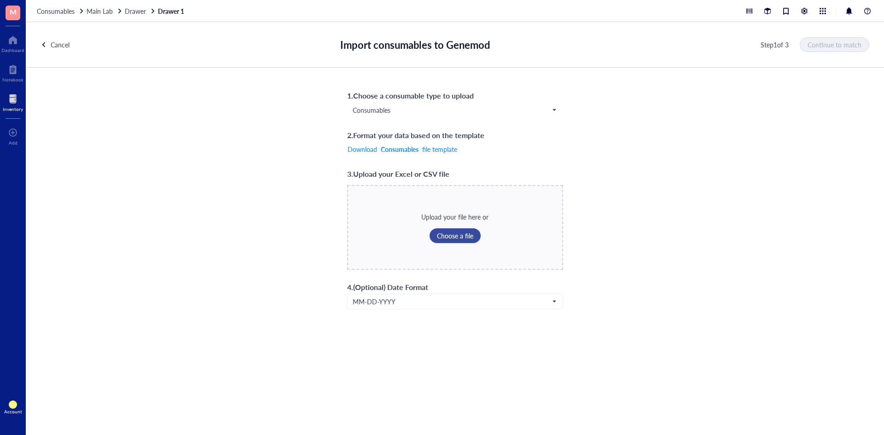
click at [452, 233] on span "Choose a file" at bounding box center [455, 235] width 36 height 7
click at [849, 41] on span "Continue to match" at bounding box center [835, 44] width 54 height 7
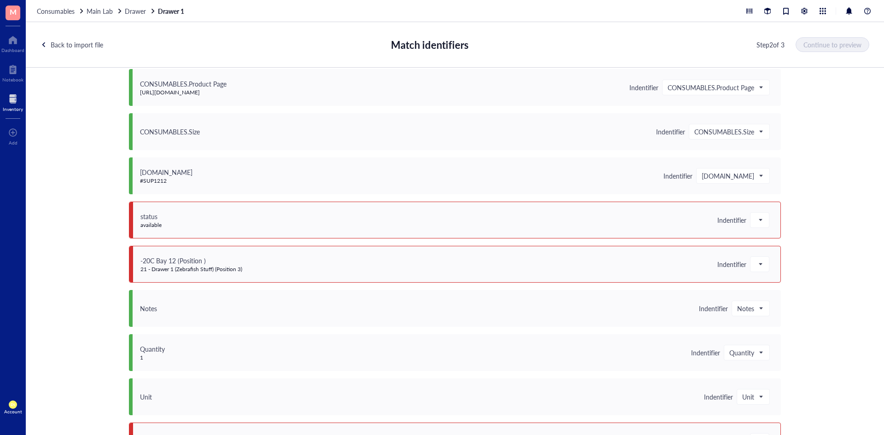
scroll to position [439, 0]
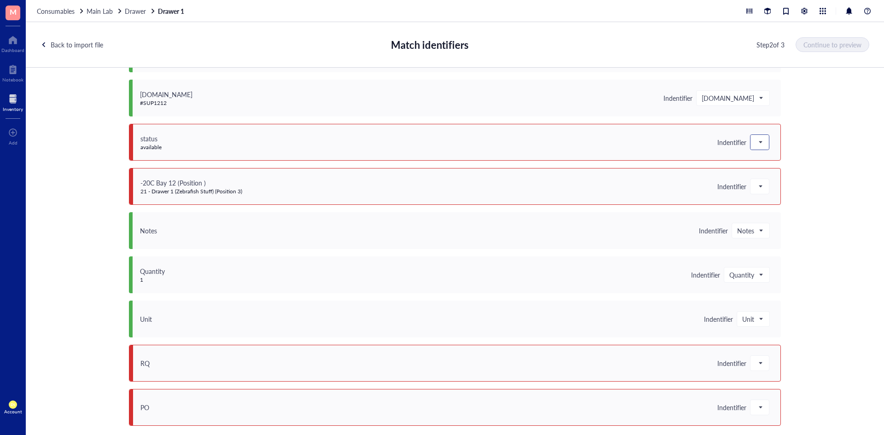
click at [758, 143] on span at bounding box center [759, 142] width 8 height 14
click at [781, 179] on div "Save as notes" at bounding box center [814, 173] width 129 height 15
click at [755, 184] on span at bounding box center [759, 186] width 8 height 14
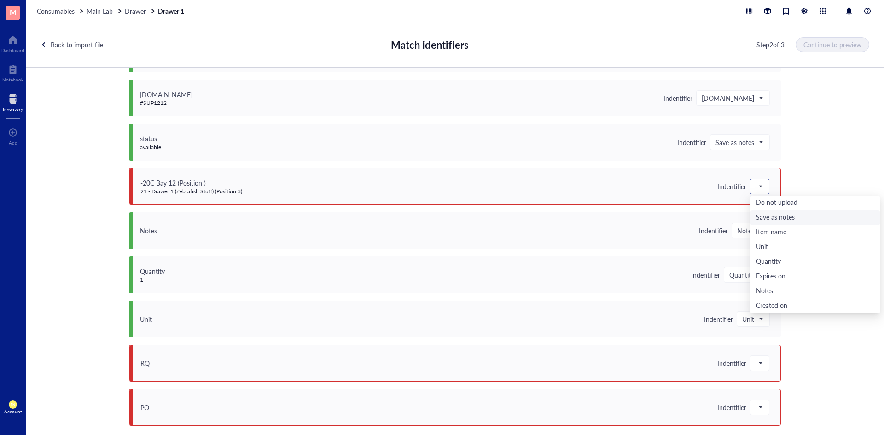
click at [762, 214] on div "Save as notes" at bounding box center [815, 218] width 118 height 10
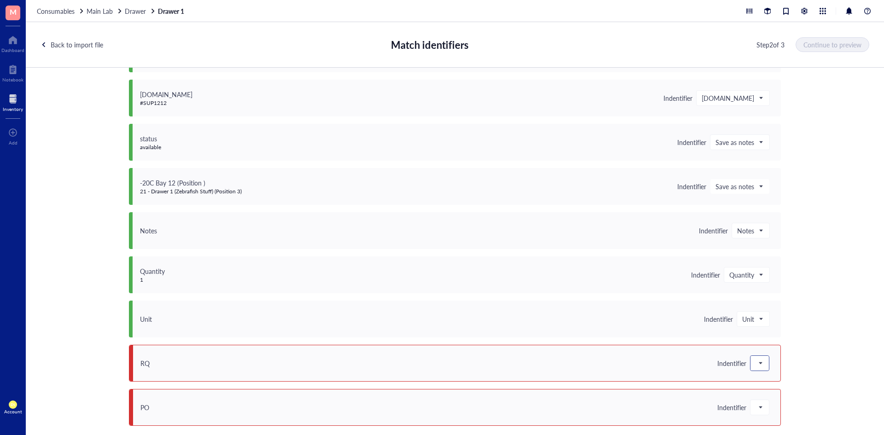
click at [765, 358] on div at bounding box center [759, 363] width 18 height 15
click at [773, 261] on div "Save as notes" at bounding box center [815, 258] width 118 height 10
click at [756, 404] on span at bounding box center [759, 407] width 8 height 14
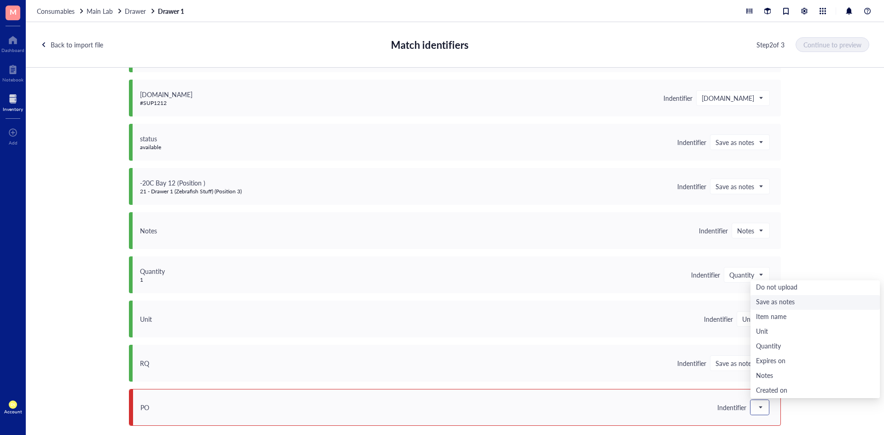
click at [768, 301] on div "Save as notes" at bounding box center [815, 302] width 118 height 10
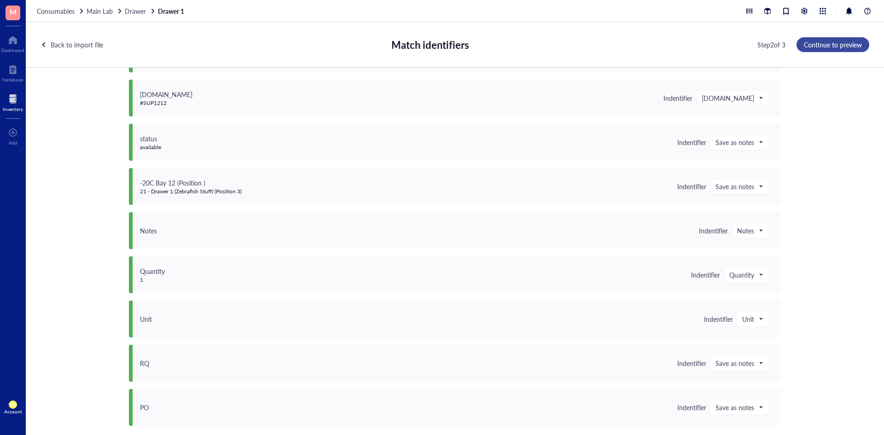
click at [811, 39] on button "Continue to preview" at bounding box center [832, 44] width 73 height 15
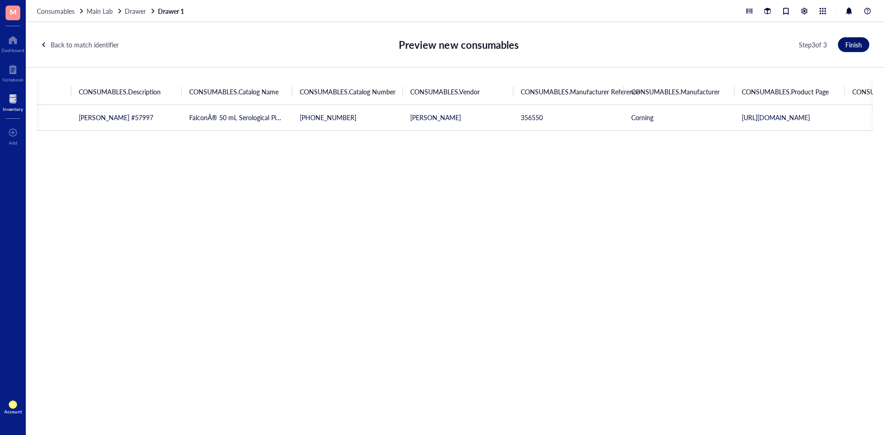
scroll to position [0, 0]
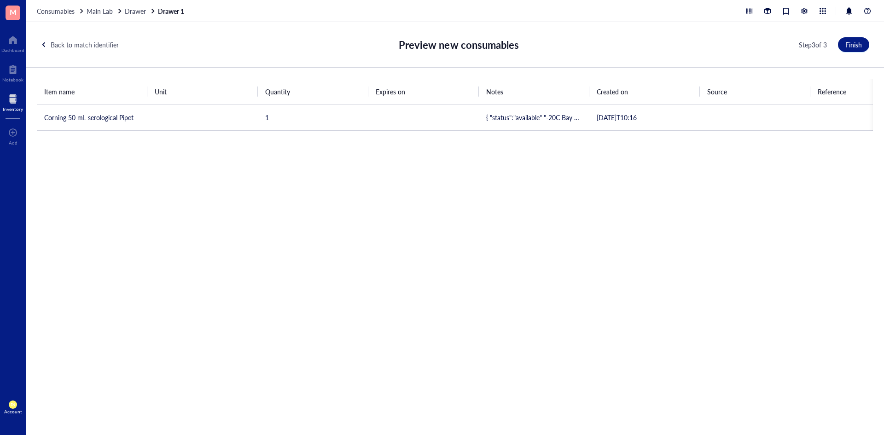
click at [63, 45] on div "Back to match identifier" at bounding box center [85, 45] width 68 height 10
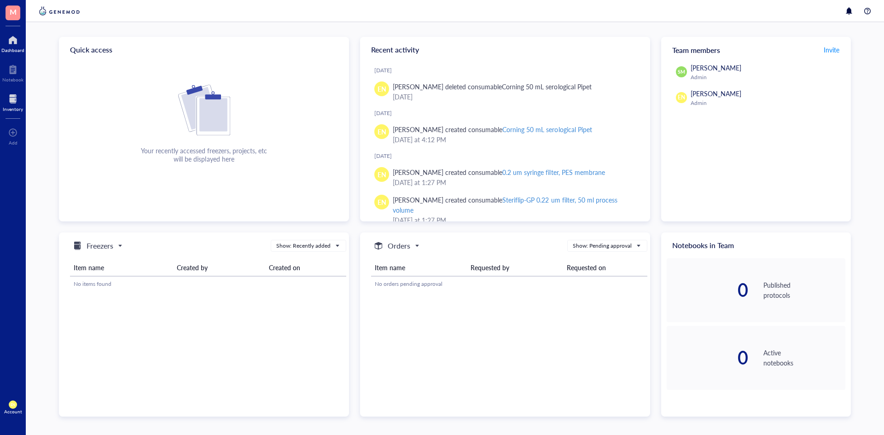
click at [15, 95] on div at bounding box center [13, 99] width 20 height 15
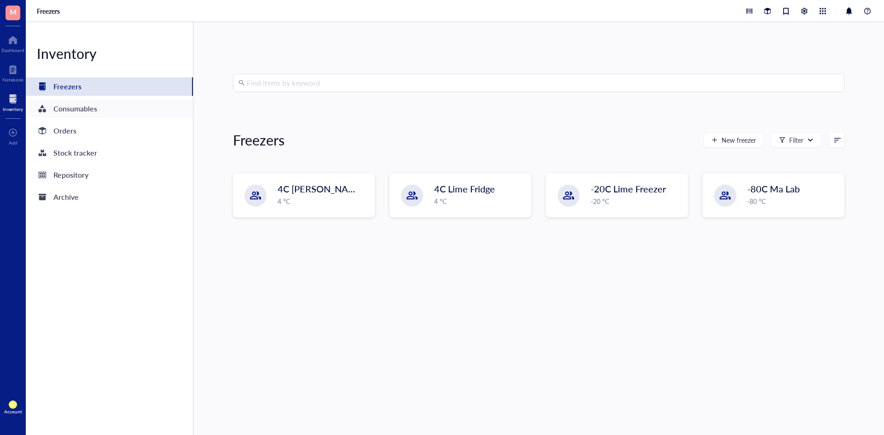
click at [91, 112] on div "Consumables" at bounding box center [75, 108] width 44 height 13
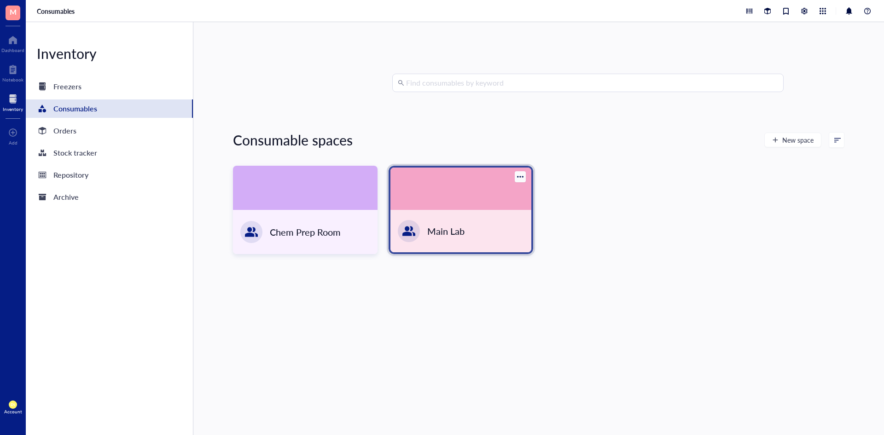
click at [460, 231] on div "Main Lab" at bounding box center [445, 231] width 37 height 13
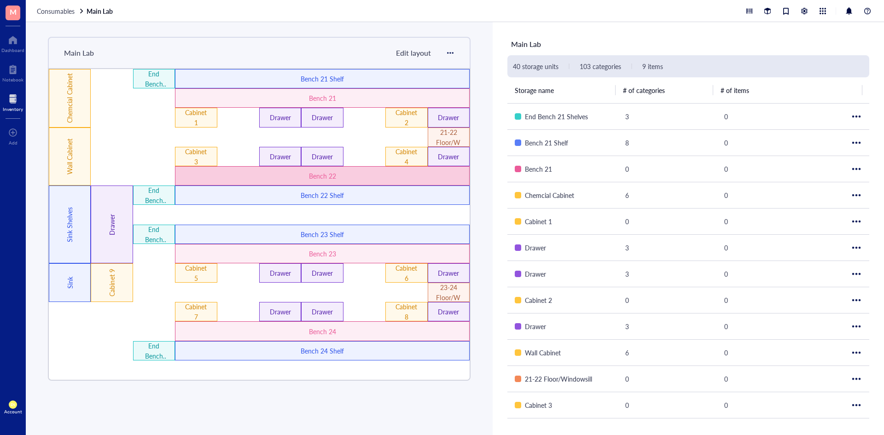
click at [245, 173] on div "Bench 22" at bounding box center [322, 176] width 176 height 10
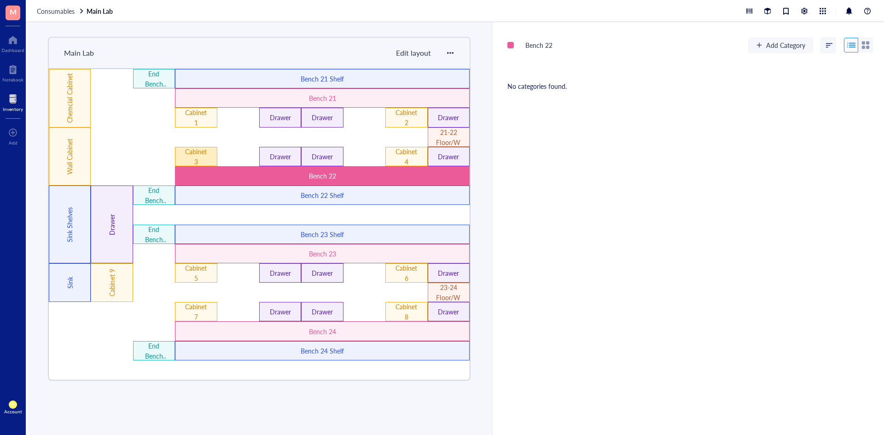
click at [208, 156] on div "Cabinet 3" at bounding box center [196, 156] width 42 height 19
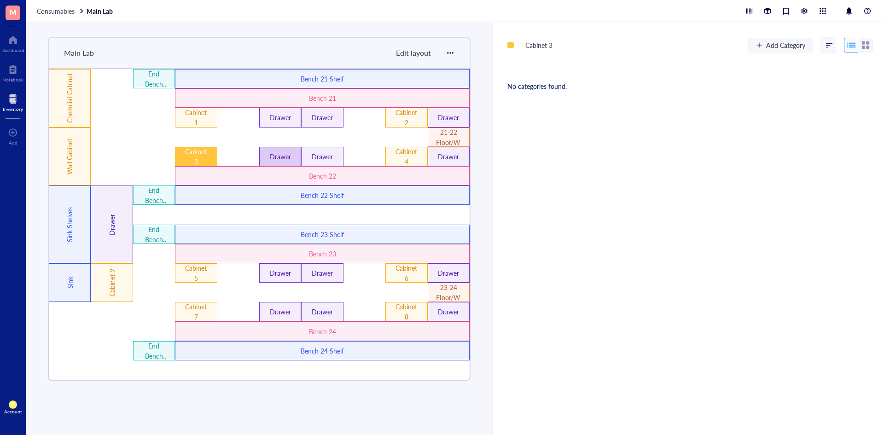
click at [274, 157] on div "Drawer" at bounding box center [280, 156] width 25 height 10
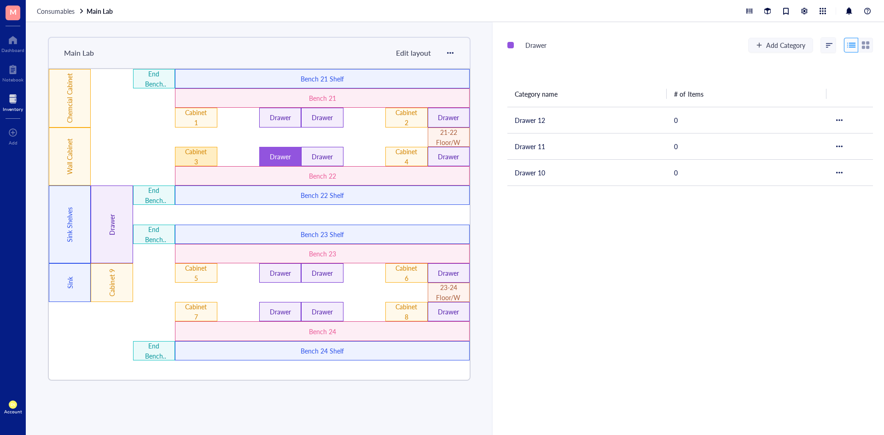
click at [195, 156] on div "Cabinet 3" at bounding box center [196, 156] width 25 height 20
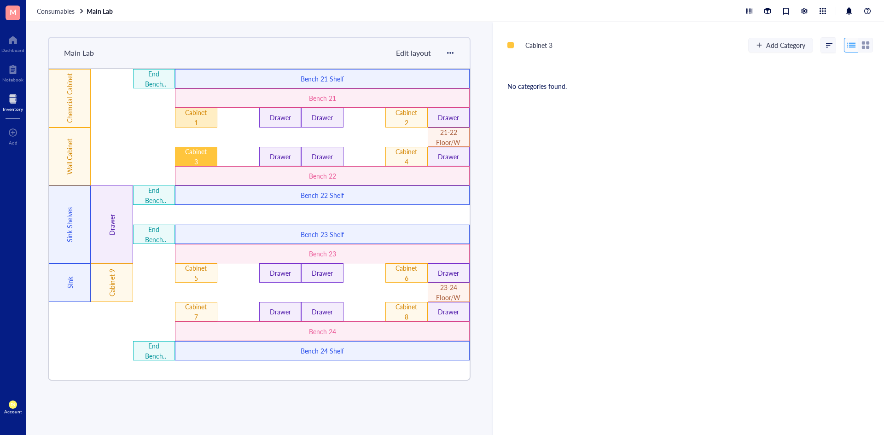
click at [186, 119] on div "Cabinet 1" at bounding box center [196, 117] width 25 height 20
click at [411, 123] on div "Cabinet 2" at bounding box center [406, 117] width 25 height 20
click at [402, 150] on div "Cabinet 4" at bounding box center [406, 156] width 25 height 20
click at [214, 155] on div "Cabinet 3" at bounding box center [196, 156] width 42 height 19
click at [274, 156] on div "Drawer" at bounding box center [280, 156] width 25 height 10
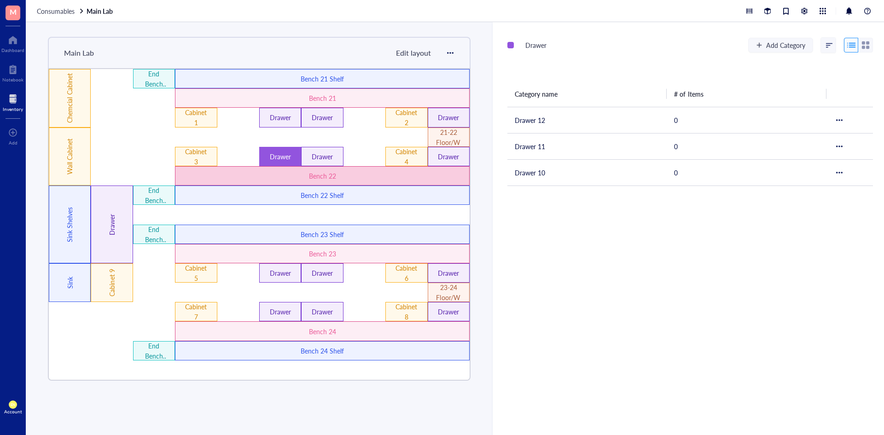
click at [277, 193] on div "Bench 22 Shelf" at bounding box center [322, 195] width 176 height 10
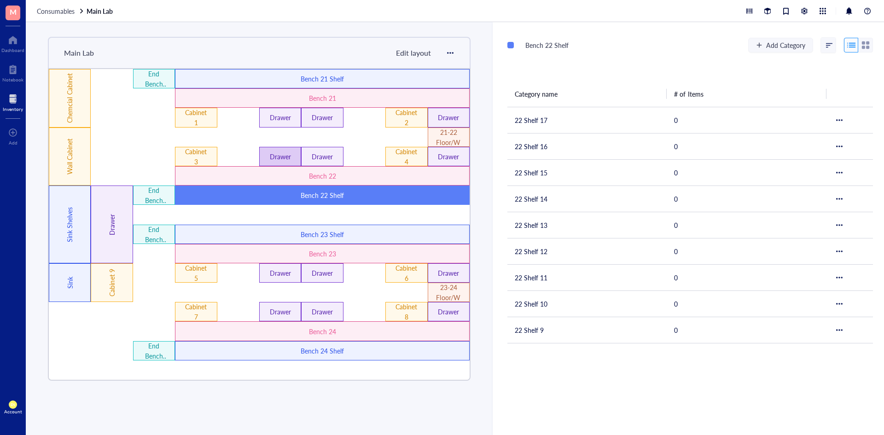
click at [290, 153] on div "Drawer" at bounding box center [280, 156] width 25 height 10
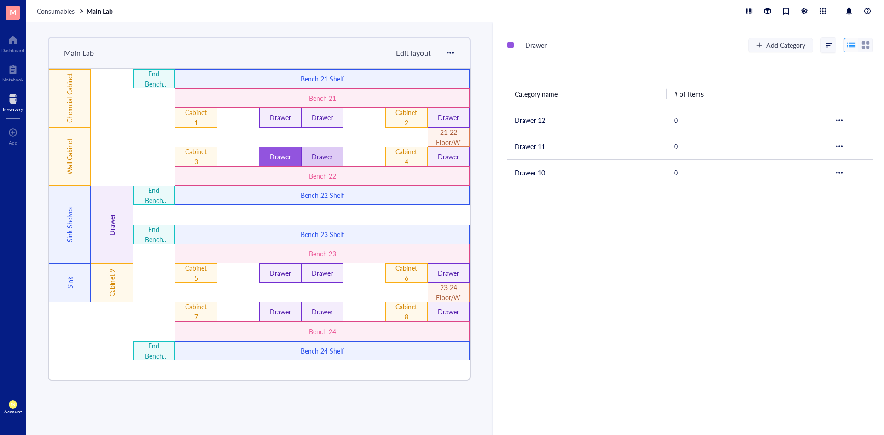
click at [333, 161] on div "Drawer" at bounding box center [322, 156] width 25 height 10
click at [363, 142] on div at bounding box center [364, 136] width 42 height 19
click at [457, 155] on div "Drawer" at bounding box center [448, 156] width 25 height 10
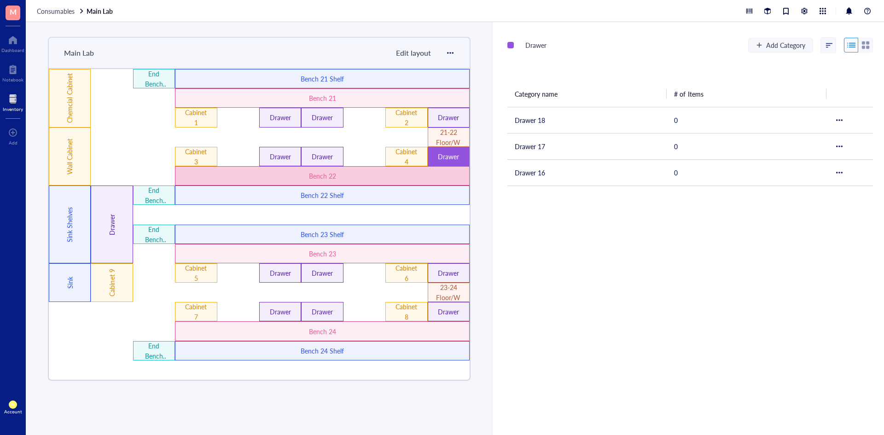
click at [365, 176] on div "Bench 22" at bounding box center [322, 176] width 176 height 10
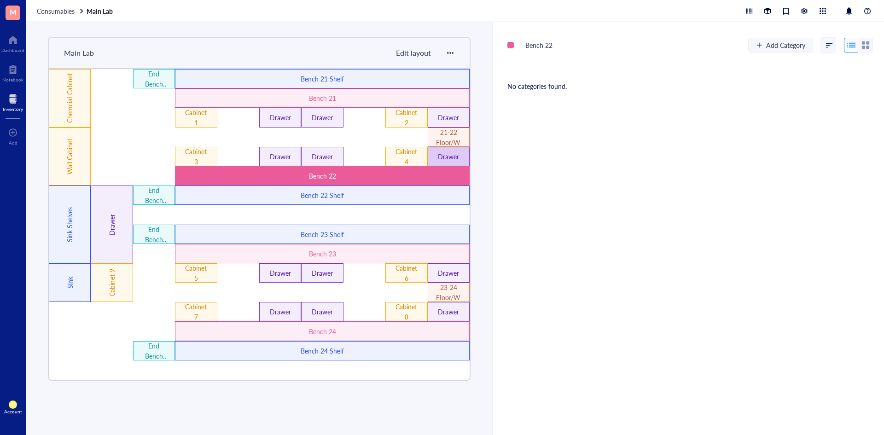
click at [454, 155] on div "Drawer" at bounding box center [448, 156] width 25 height 10
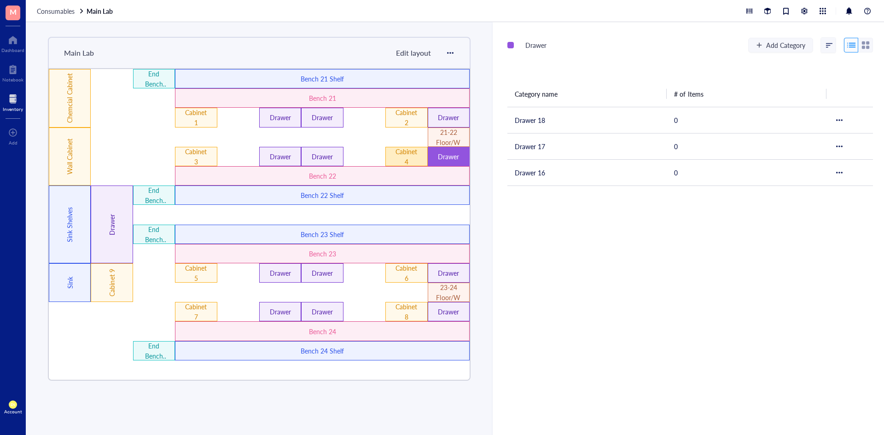
click at [416, 159] on div "Cabinet 4" at bounding box center [406, 156] width 25 height 20
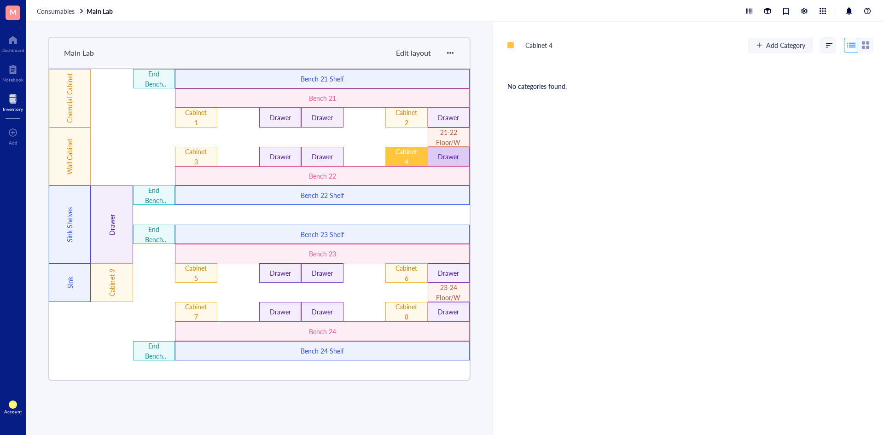
click at [451, 154] on div "Drawer" at bounding box center [448, 156] width 25 height 10
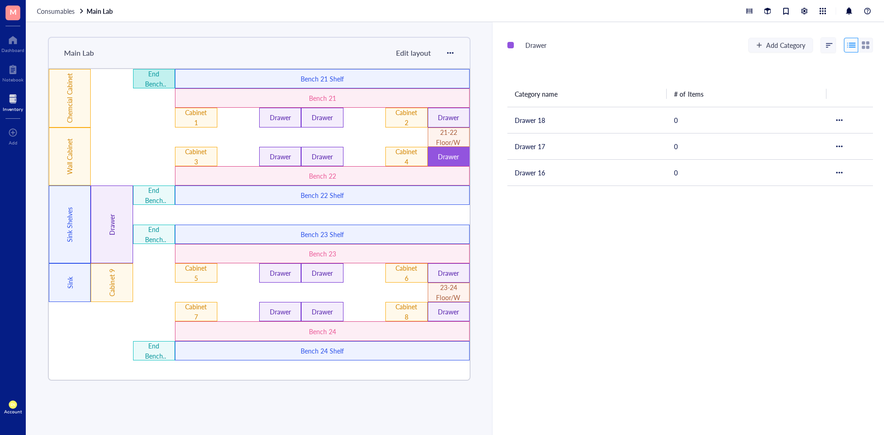
click at [153, 85] on div "End Bench 21 Shelves" at bounding box center [154, 79] width 25 height 20
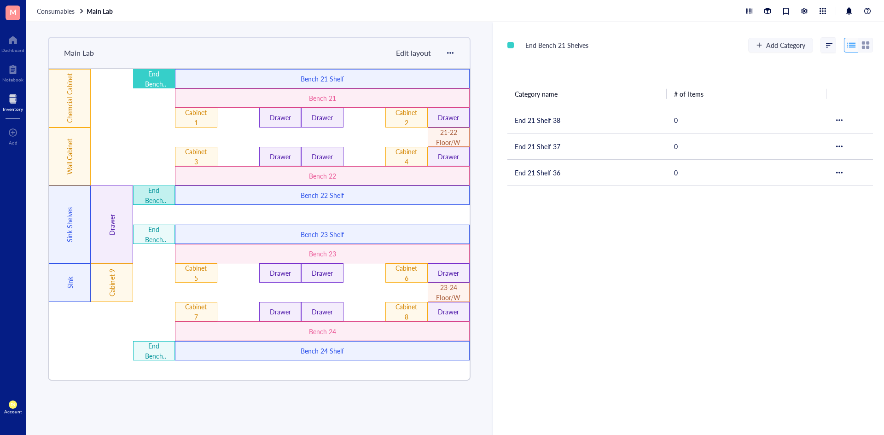
click at [156, 193] on div "End Bench 22 Shelves" at bounding box center [154, 195] width 25 height 20
click at [267, 206] on div at bounding box center [280, 214] width 42 height 19
click at [158, 200] on div "End Bench 22 Shelves" at bounding box center [154, 195] width 25 height 20
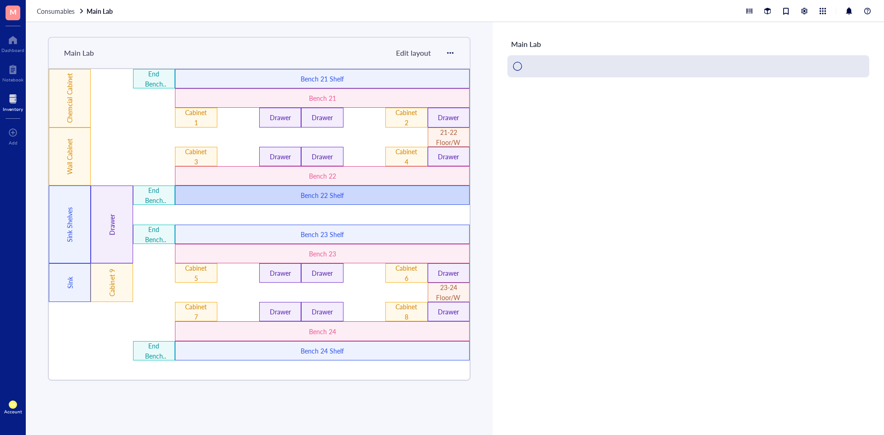
click at [229, 196] on div "Bench 22 Shelf" at bounding box center [322, 194] width 295 height 19
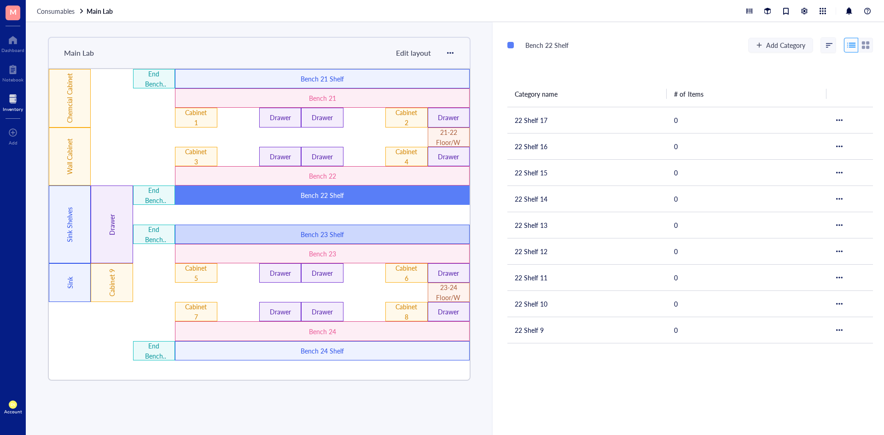
click at [236, 229] on div "Bench 23 Shelf" at bounding box center [322, 234] width 176 height 10
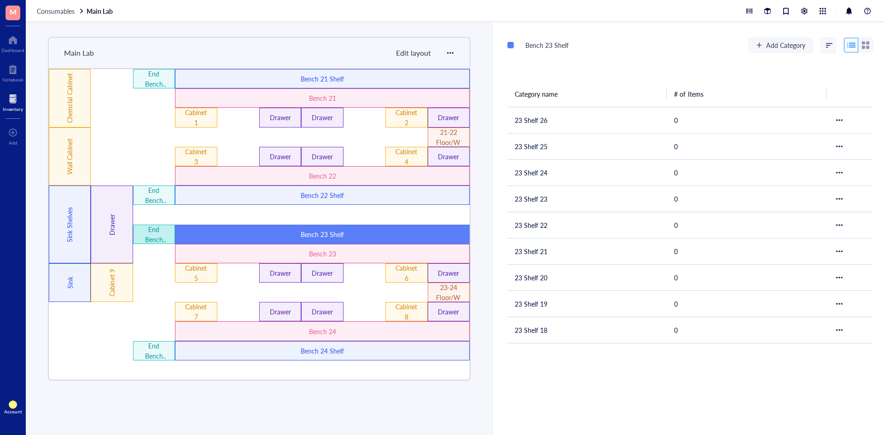
click at [169, 236] on div "End Bench 23 Shelves" at bounding box center [154, 234] width 42 height 19
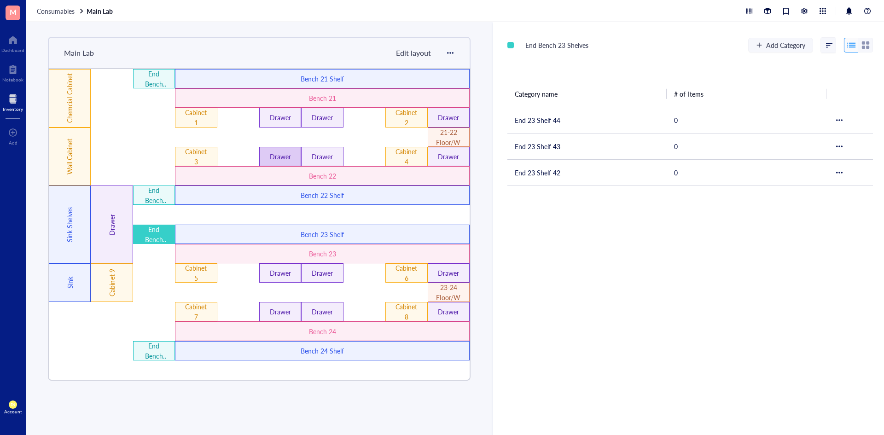
click at [277, 160] on div "Drawer" at bounding box center [280, 156] width 25 height 10
click at [324, 159] on div "Drawer" at bounding box center [322, 156] width 25 height 10
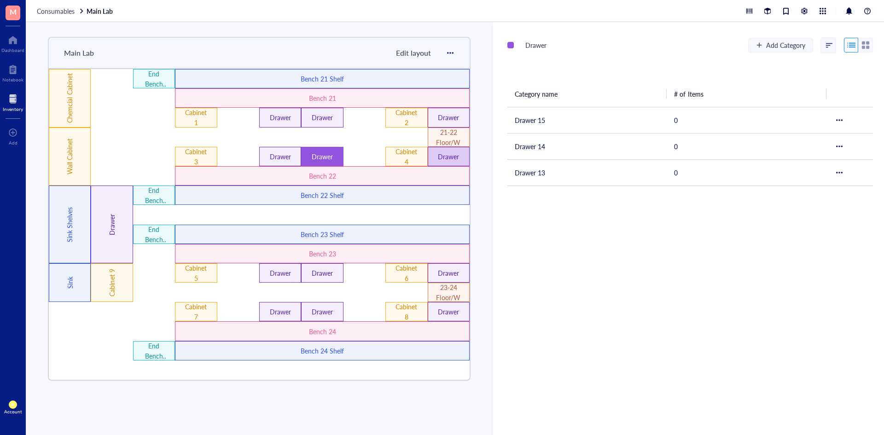
click at [447, 155] on div "Drawer" at bounding box center [448, 156] width 25 height 10
click at [212, 155] on div "Cabinet 3" at bounding box center [196, 156] width 42 height 19
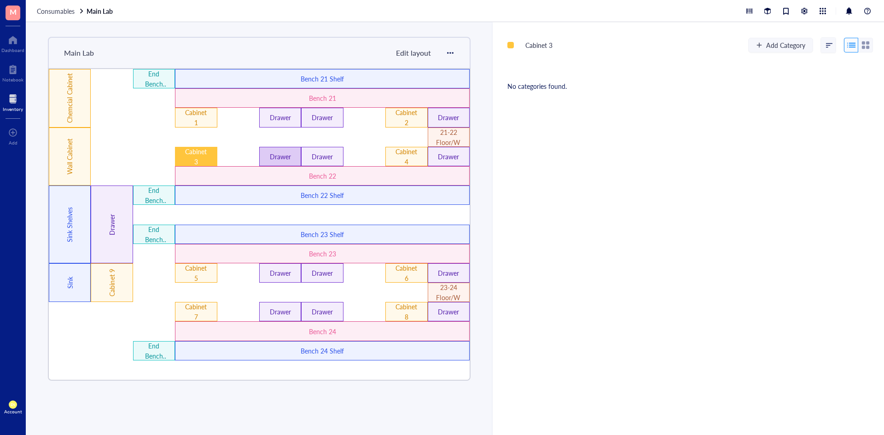
click at [272, 150] on div "Drawer" at bounding box center [280, 156] width 42 height 19
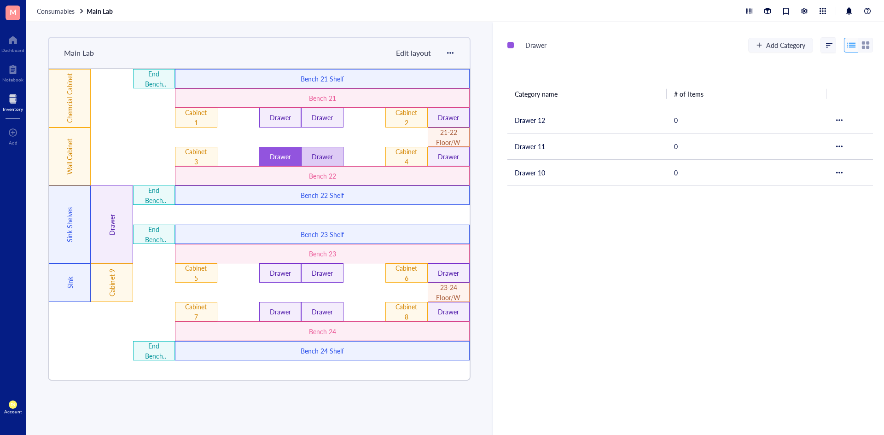
click at [322, 150] on div "Drawer" at bounding box center [322, 156] width 42 height 19
click at [398, 153] on div "Cabinet 4" at bounding box center [406, 156] width 25 height 20
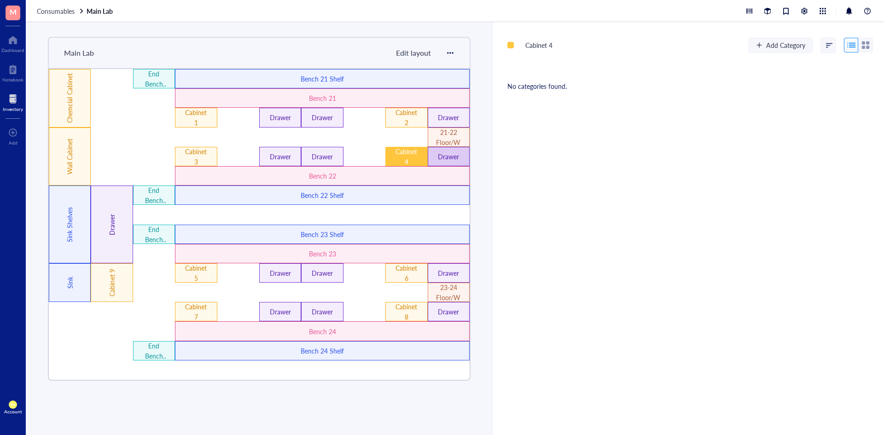
click at [443, 152] on div "Drawer" at bounding box center [448, 156] width 25 height 10
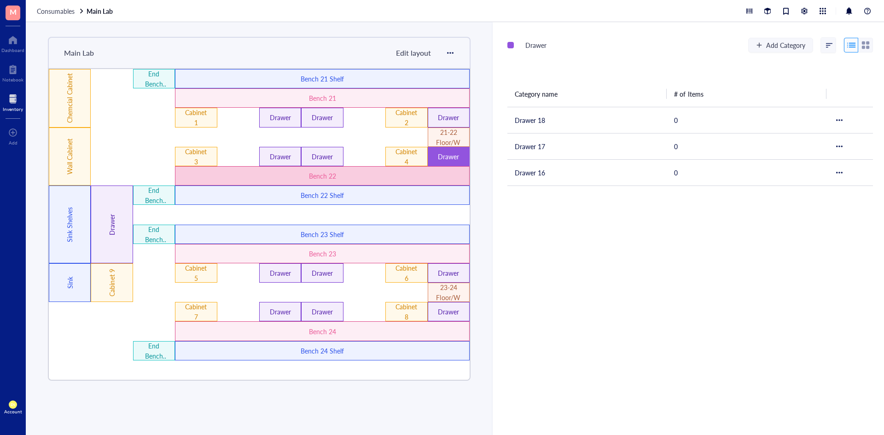
click at [410, 172] on div "Bench 22" at bounding box center [322, 176] width 176 height 10
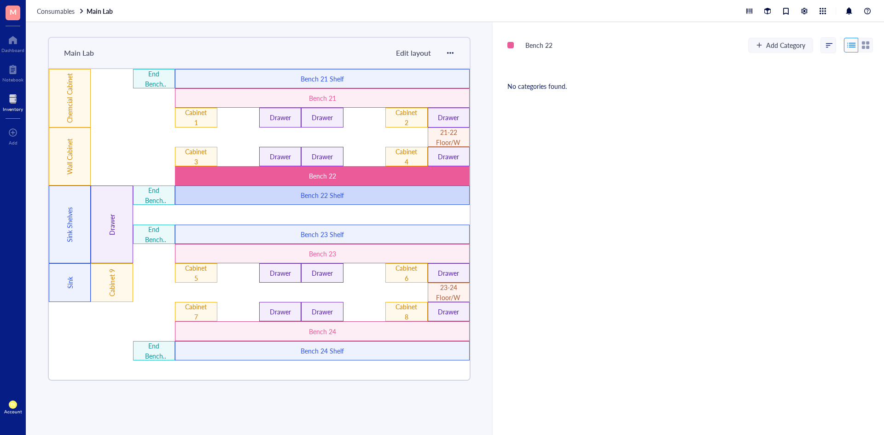
click at [388, 191] on div "Bench 22 Shelf" at bounding box center [322, 195] width 176 height 10
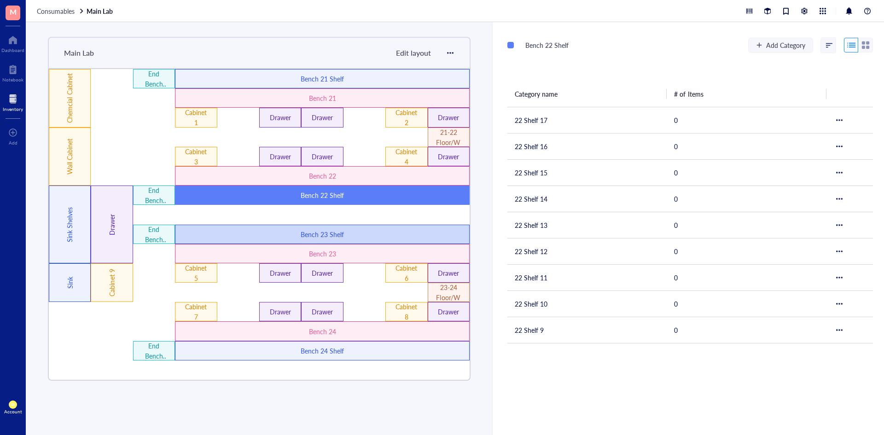
click at [336, 233] on div "Bench 23 Shelf" at bounding box center [322, 234] width 176 height 10
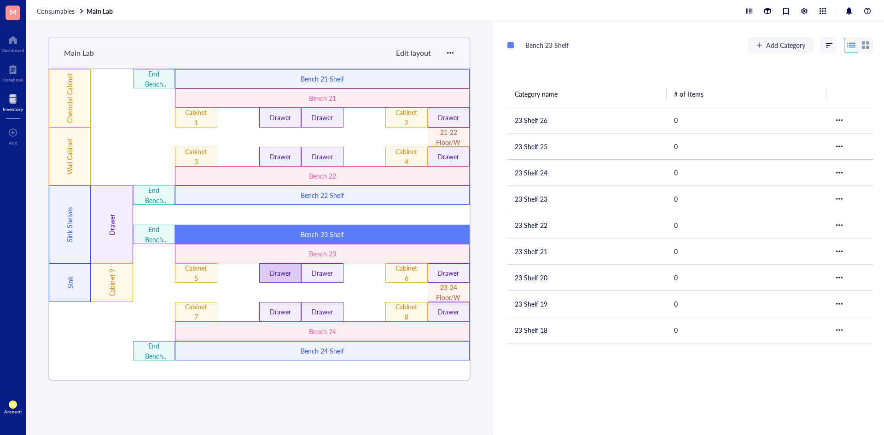
click at [278, 276] on div "Drawer" at bounding box center [280, 273] width 25 height 10
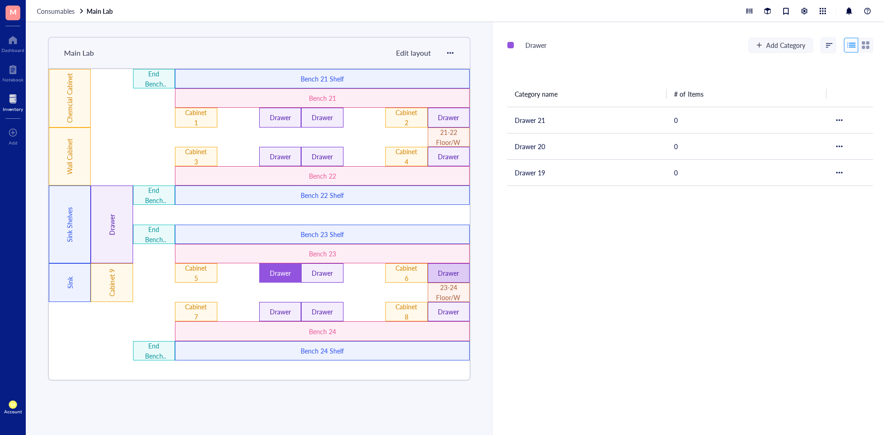
click at [450, 277] on div "Drawer" at bounding box center [448, 273] width 25 height 10
click at [272, 275] on div "Drawer" at bounding box center [280, 273] width 25 height 10
click at [322, 274] on div "Drawer" at bounding box center [322, 273] width 25 height 10
click at [453, 277] on div "Drawer" at bounding box center [448, 273] width 25 height 10
click at [62, 10] on span "Consumables" at bounding box center [56, 10] width 38 height 9
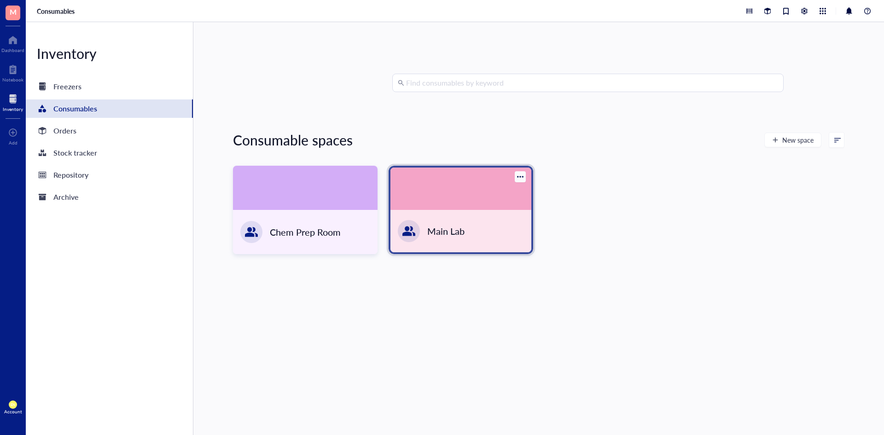
click at [489, 238] on div "Main Lab" at bounding box center [460, 231] width 141 height 42
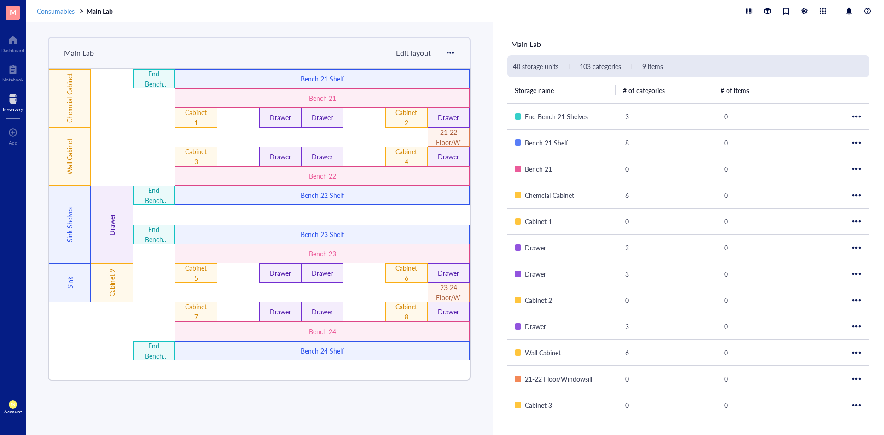
click at [78, 12] on div "Consumables" at bounding box center [61, 11] width 48 height 8
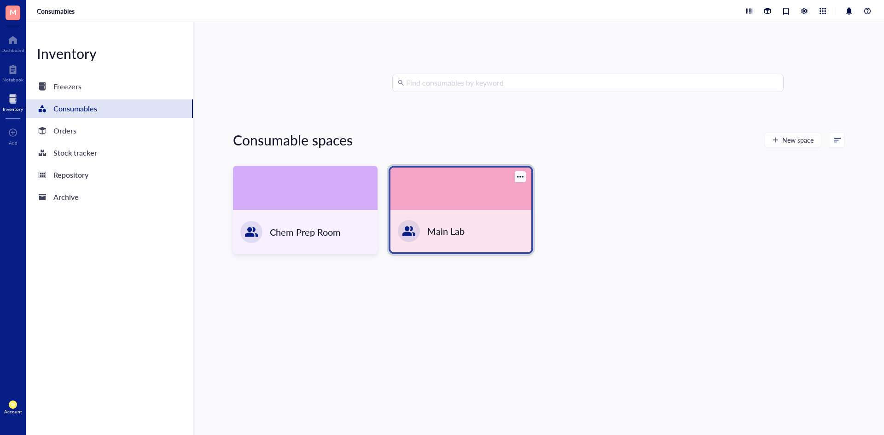
click at [445, 219] on div "Main Lab" at bounding box center [460, 231] width 141 height 42
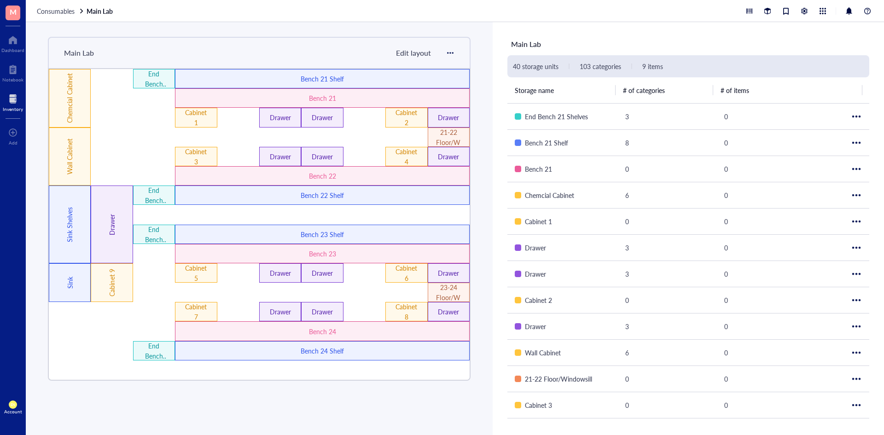
click at [285, 129] on div at bounding box center [280, 136] width 42 height 19
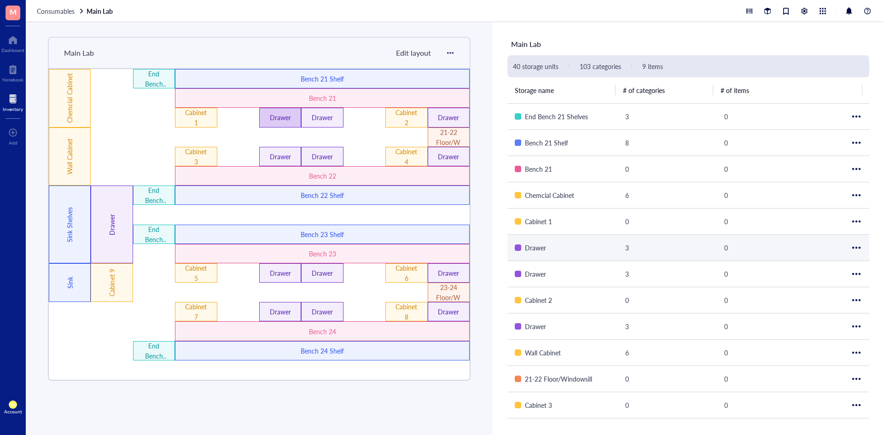
click at [285, 123] on div "Drawer" at bounding box center [280, 117] width 42 height 19
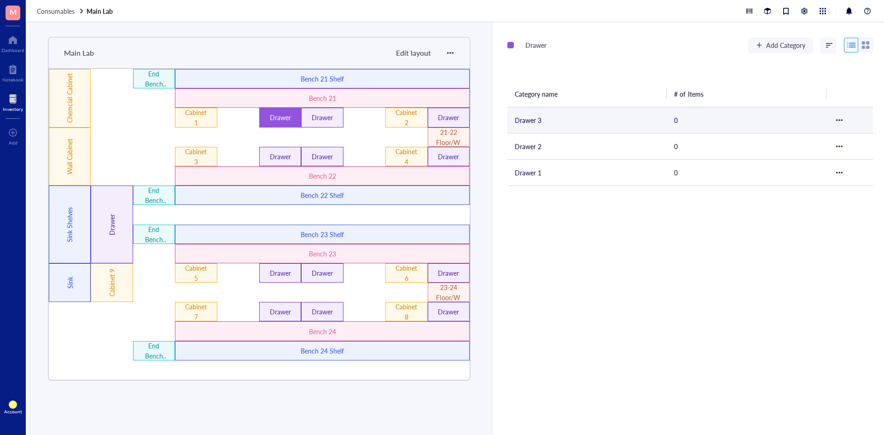
click at [522, 118] on td "Drawer 3" at bounding box center [586, 120] width 159 height 26
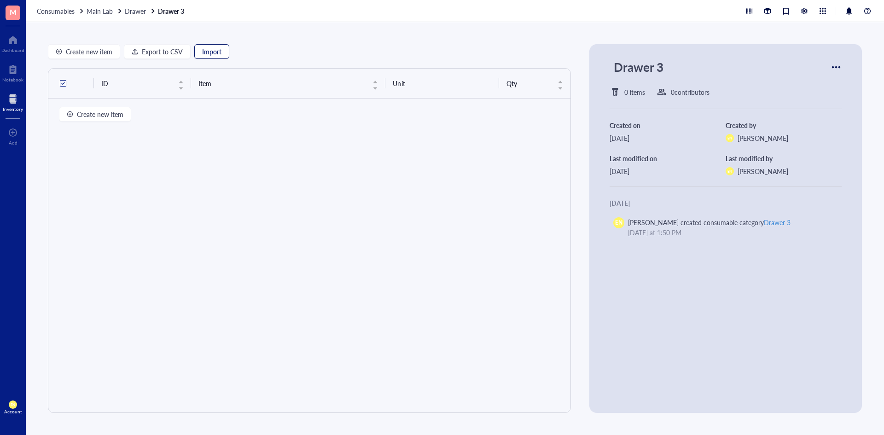
click at [200, 56] on button "Import" at bounding box center [211, 51] width 35 height 15
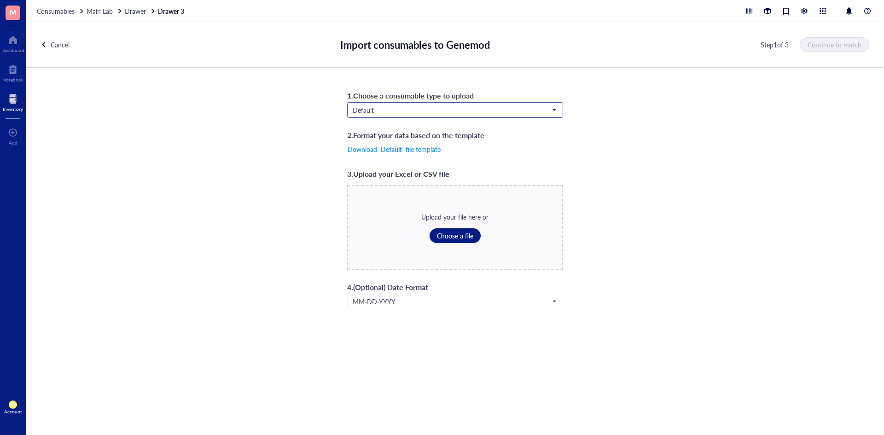
click at [420, 110] on span "Default" at bounding box center [453, 110] width 203 height 8
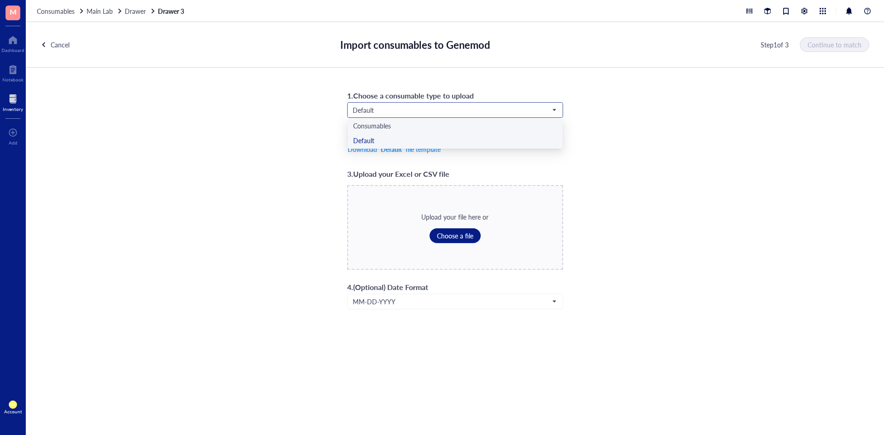
click at [404, 126] on div "Consumables" at bounding box center [455, 126] width 204 height 10
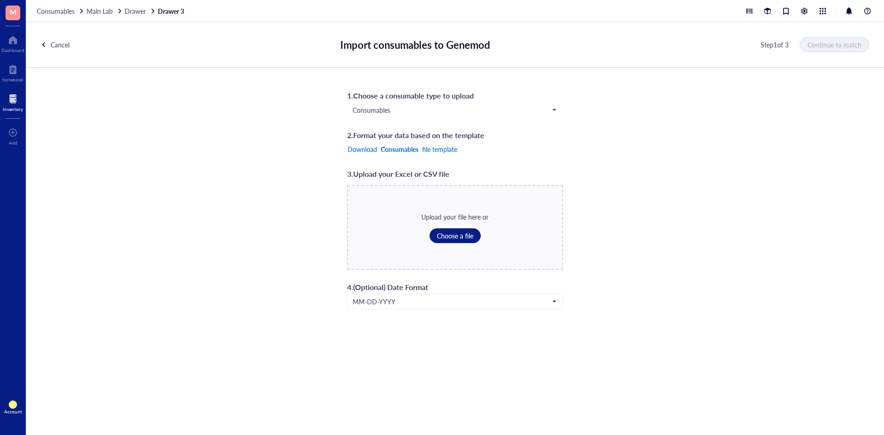
click at [399, 148] on b "Consumables" at bounding box center [400, 148] width 38 height 7
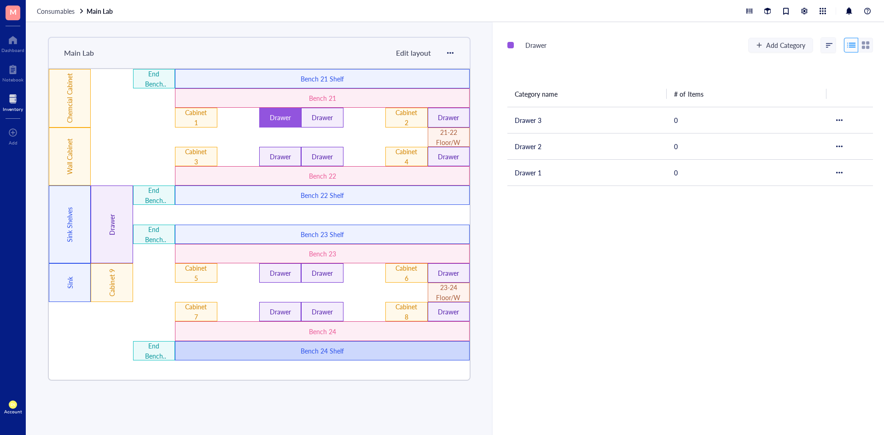
click at [267, 350] on div "Bench 24 Shelf" at bounding box center [322, 351] width 176 height 10
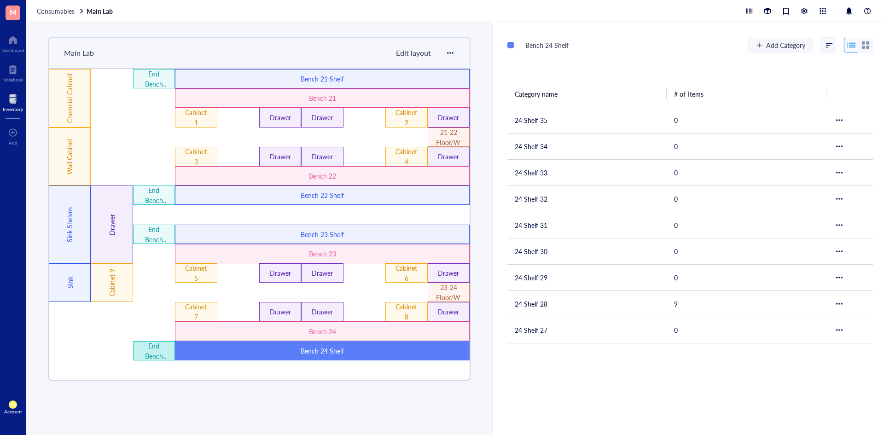
click at [151, 349] on div "End Bench 24 Shelves" at bounding box center [154, 351] width 25 height 20
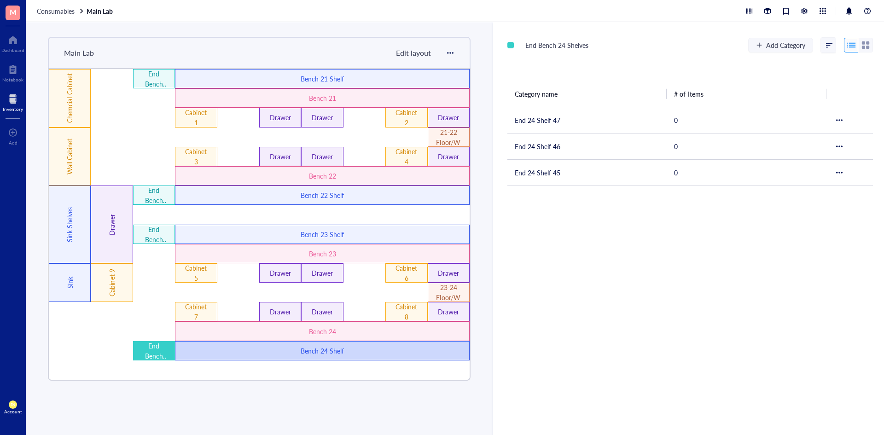
click at [282, 348] on div "Bench 24 Shelf" at bounding box center [322, 351] width 176 height 10
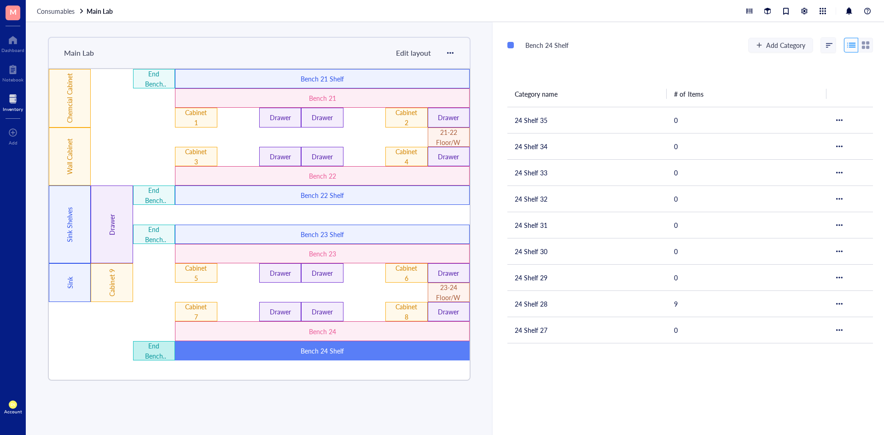
click at [160, 351] on div "End Bench 24 Shelves" at bounding box center [154, 351] width 25 height 20
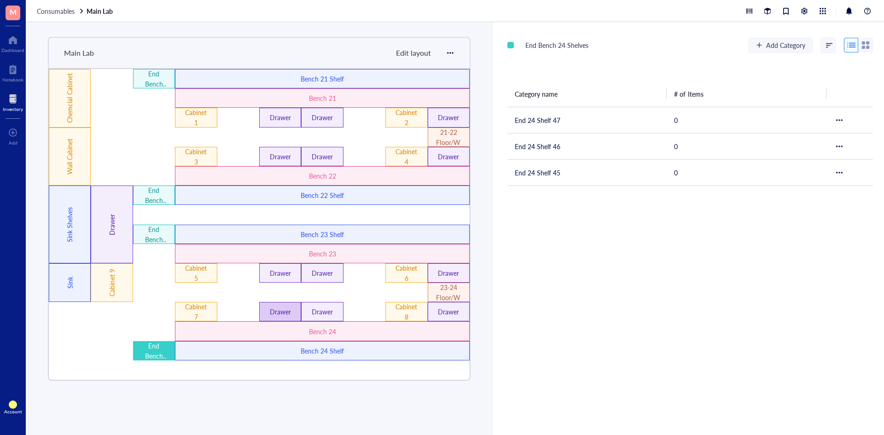
click at [276, 317] on div "Drawer" at bounding box center [280, 311] width 25 height 10
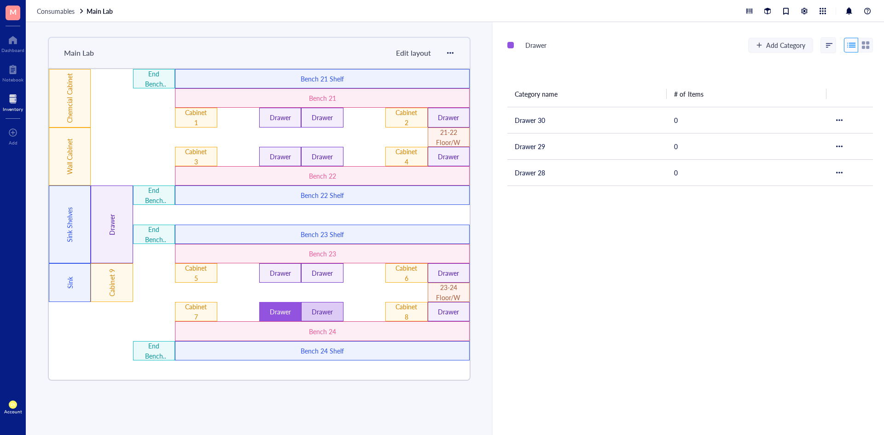
click at [335, 312] on div "Drawer" at bounding box center [322, 311] width 42 height 19
click at [448, 317] on div "Drawer" at bounding box center [448, 311] width 25 height 10
